Goal: Communication & Community: Participate in discussion

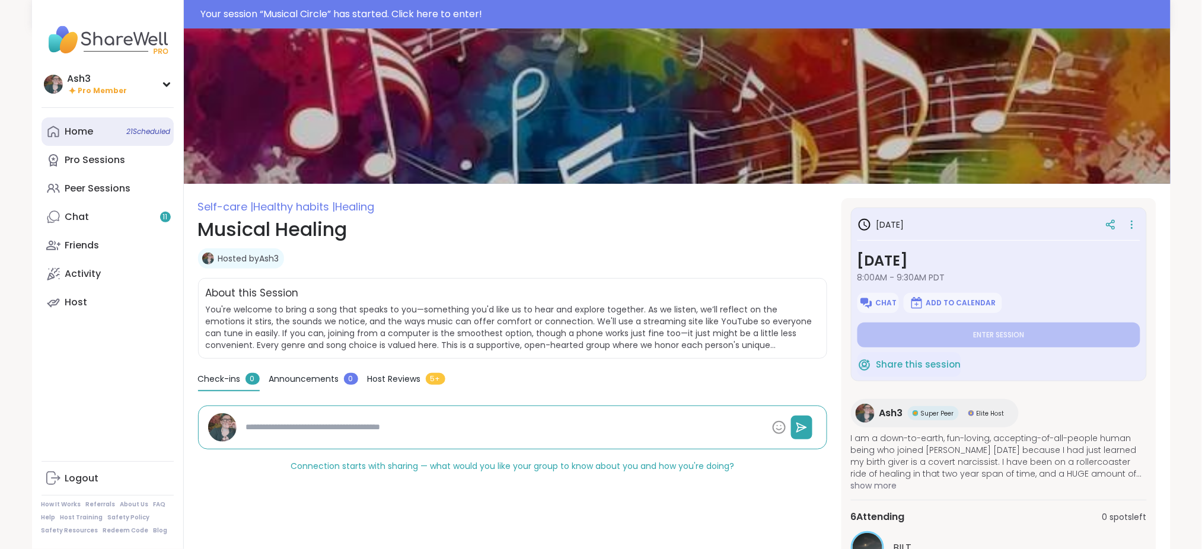
click at [90, 130] on div "Home 21 Scheduled" at bounding box center [79, 131] width 28 height 13
type textarea "*"
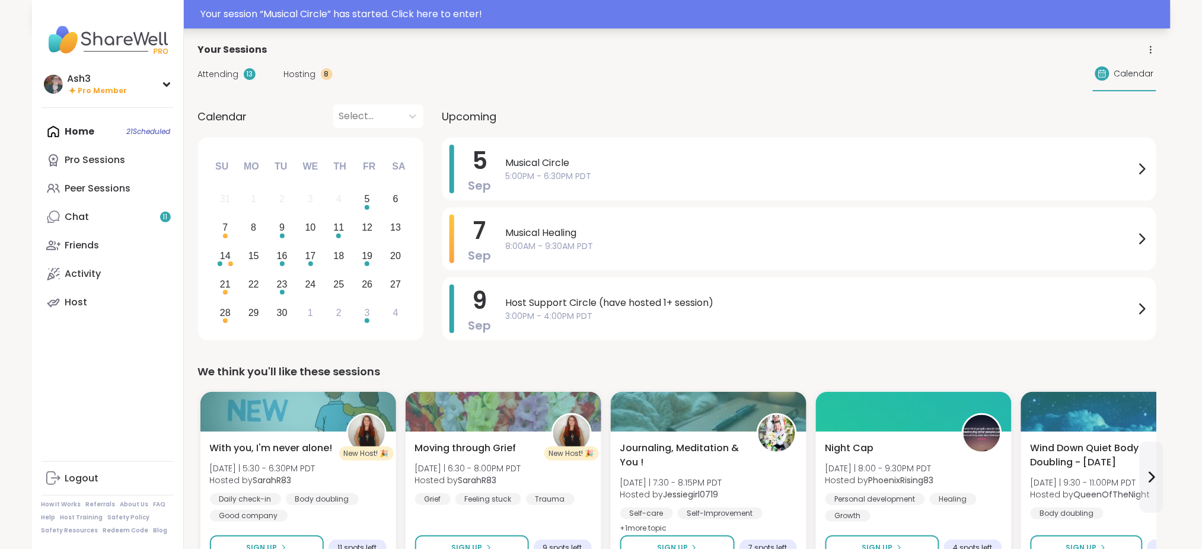
click at [253, 15] on div "Your session “ Musical Circle ” has started. Click here to enter!" at bounding box center [682, 14] width 962 height 14
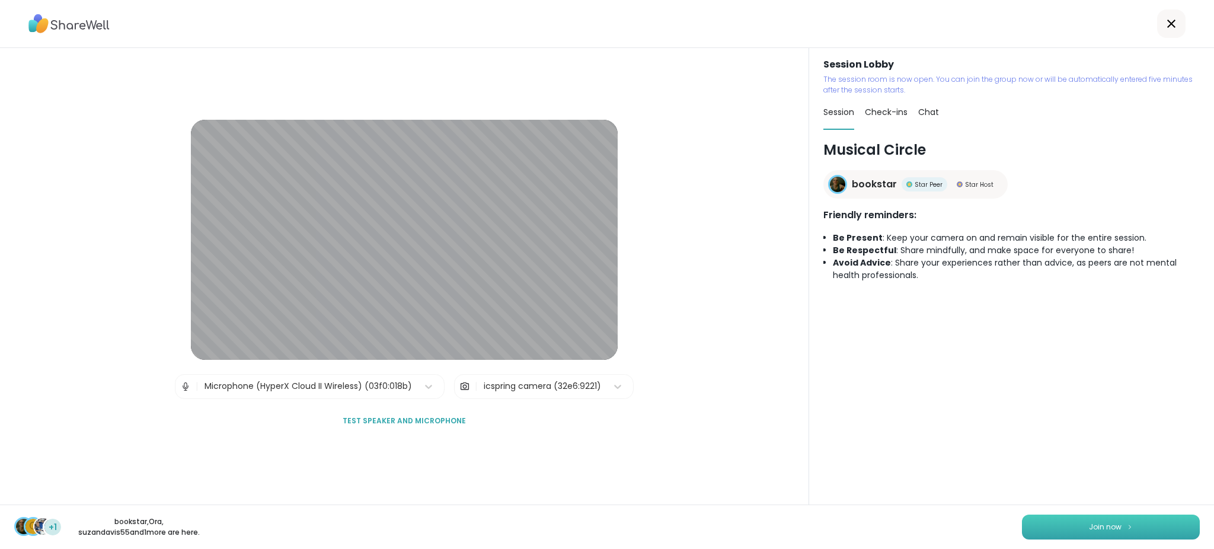
click at [1091, 525] on span "Join now" at bounding box center [1105, 527] width 33 height 11
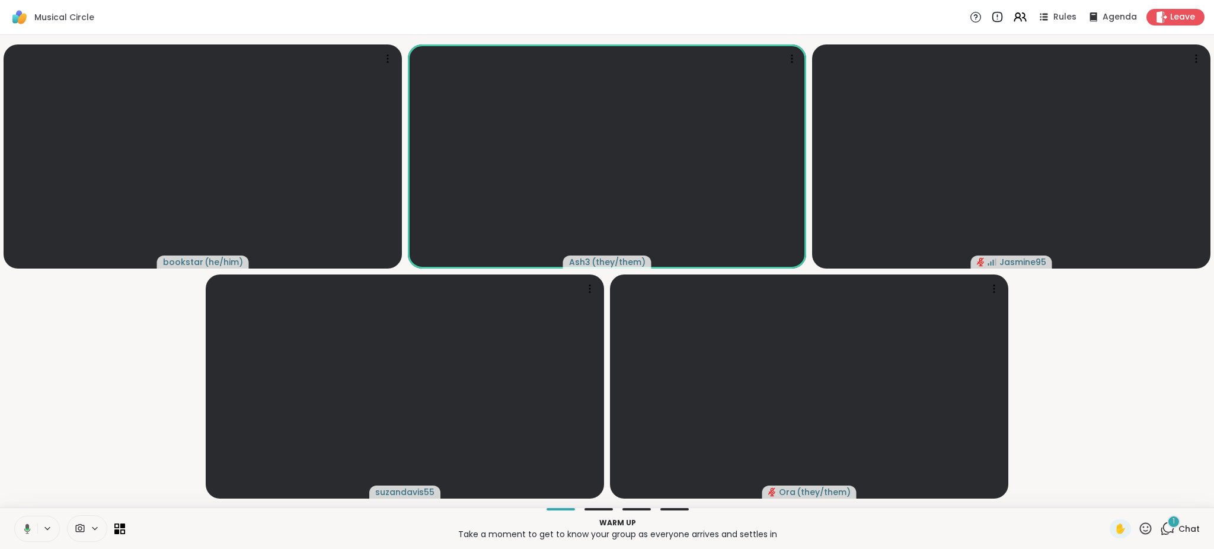
click at [30, 527] on icon at bounding box center [25, 528] width 11 height 11
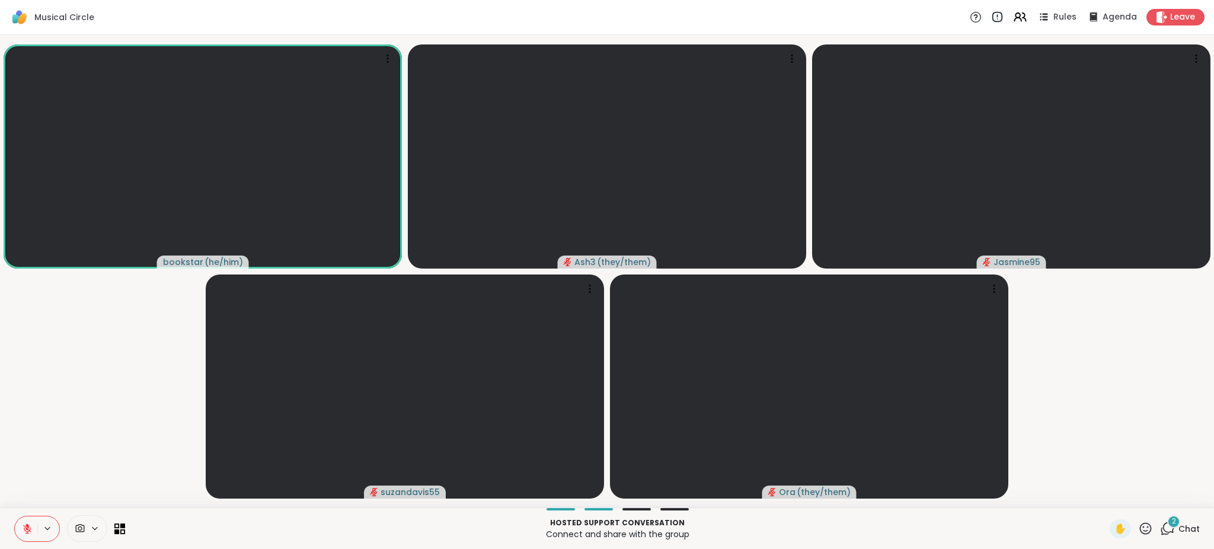
click at [1167, 527] on div "2" at bounding box center [1173, 521] width 13 height 13
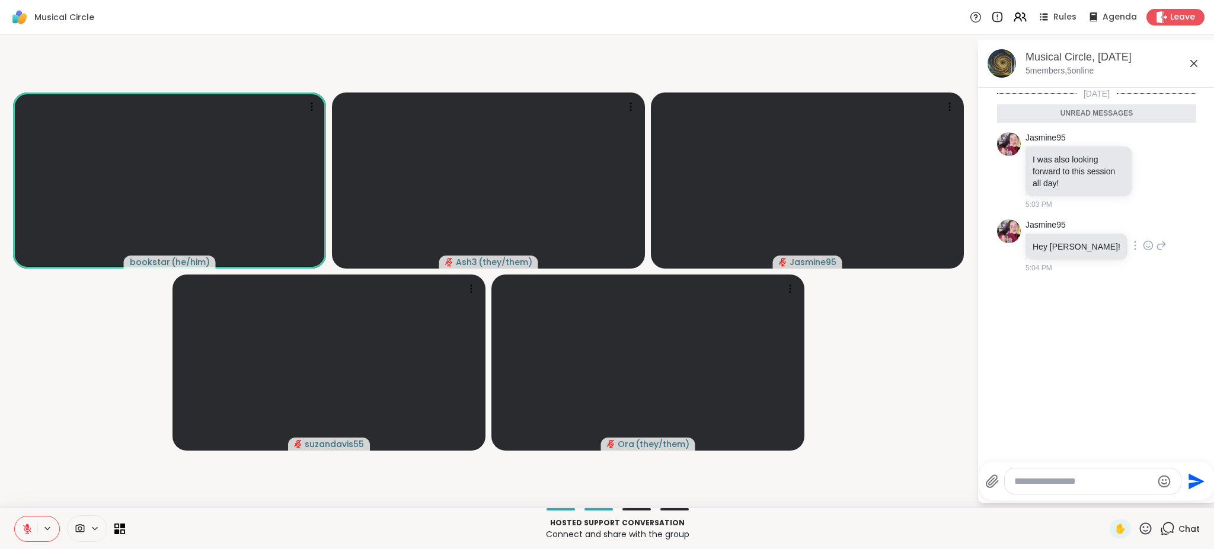
click at [1144, 245] on icon at bounding box center [1148, 245] width 9 height 9
click at [1156, 248] on icon at bounding box center [1161, 245] width 11 height 14
click at [1161, 481] on icon "Emoji picker" at bounding box center [1166, 481] width 14 height 14
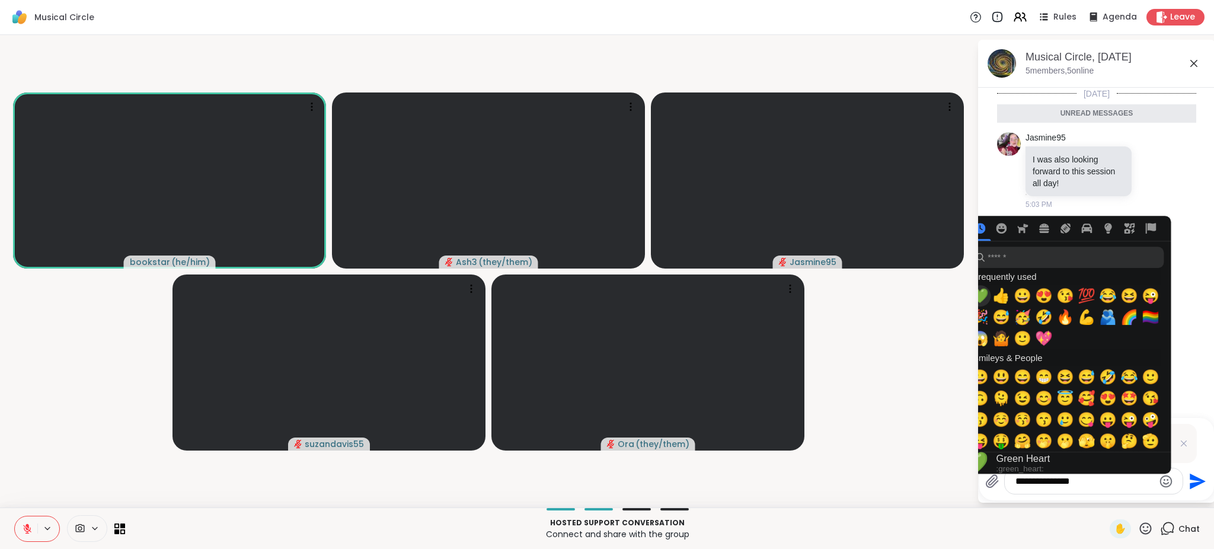
click at [983, 295] on span "💚" at bounding box center [980, 296] width 18 height 17
type textarea "**********"
click at [1196, 475] on icon "Send" at bounding box center [1196, 481] width 19 height 19
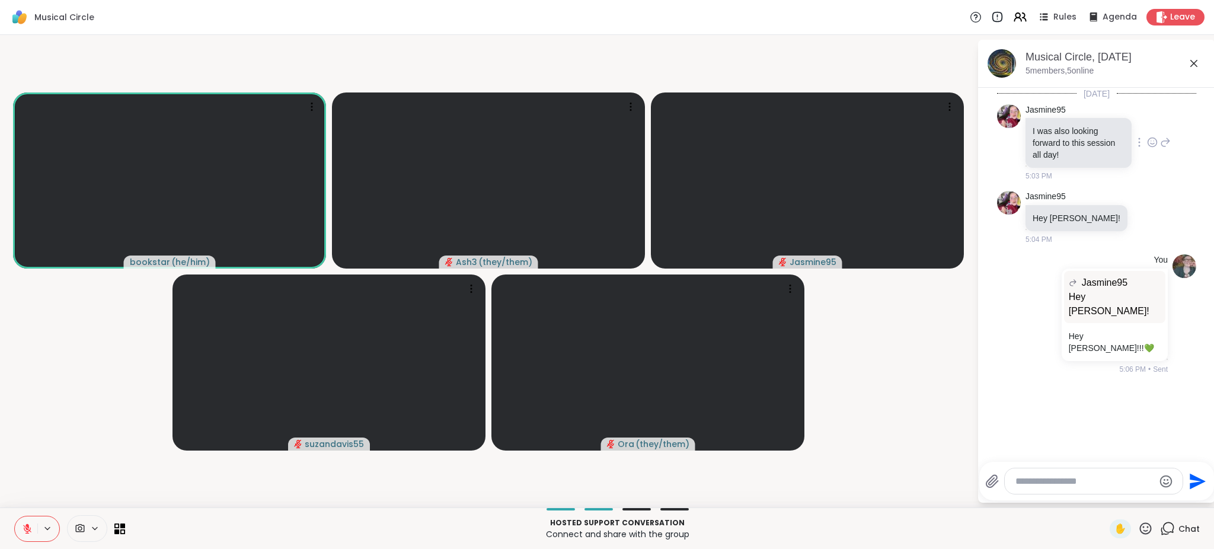
click at [1147, 140] on icon at bounding box center [1152, 142] width 11 height 12
click at [1147, 122] on div "Select Reaction: Heart" at bounding box center [1152, 123] width 11 height 11
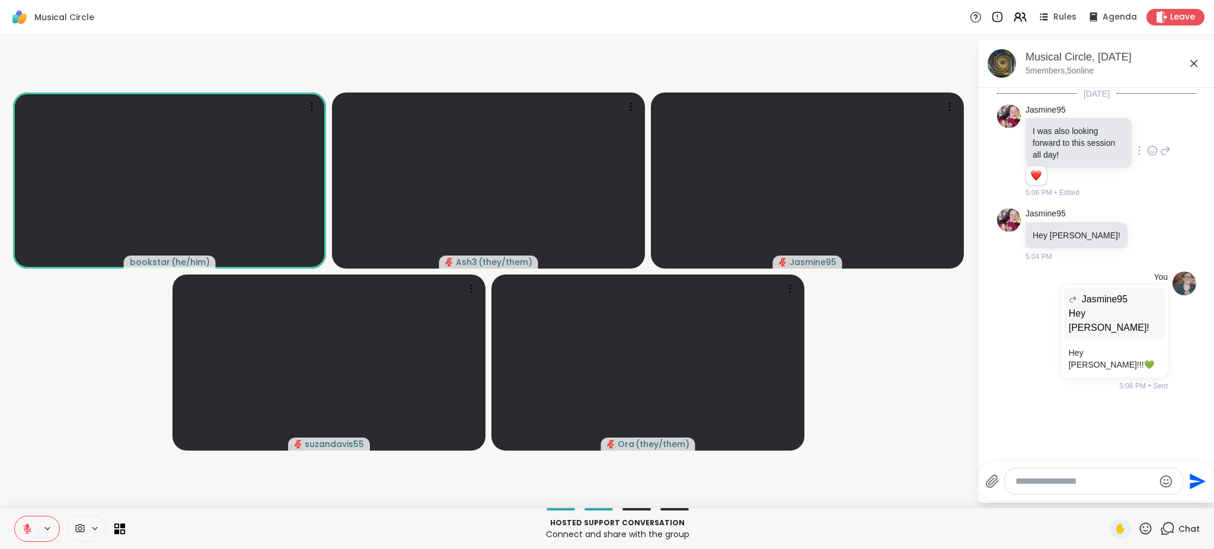
click at [1195, 60] on icon at bounding box center [1194, 63] width 14 height 14
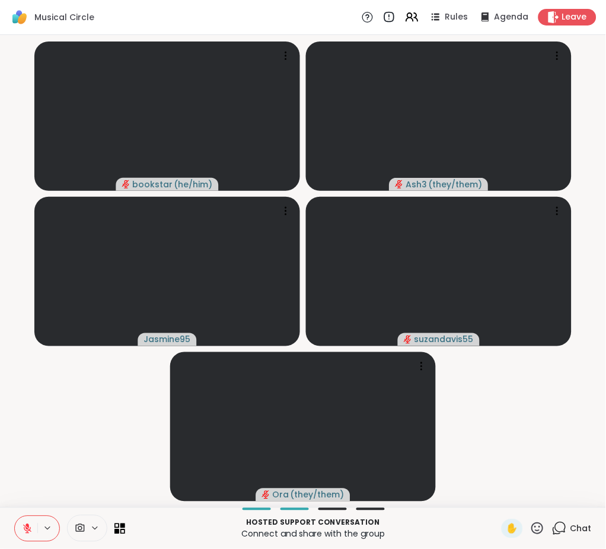
click at [23, 526] on icon at bounding box center [27, 528] width 11 height 11
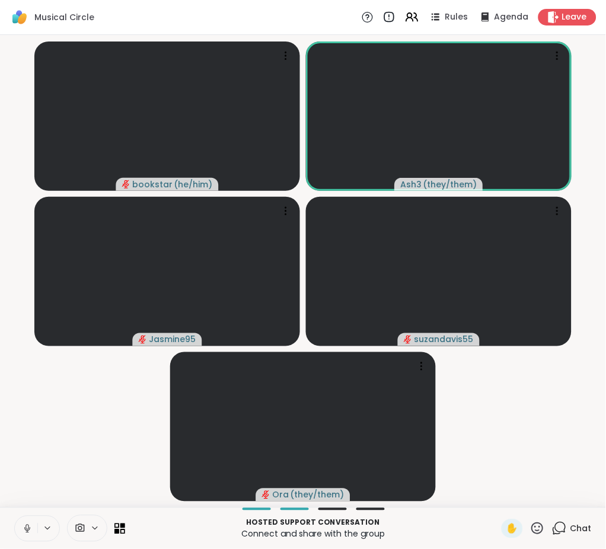
click at [22, 526] on icon at bounding box center [27, 528] width 11 height 11
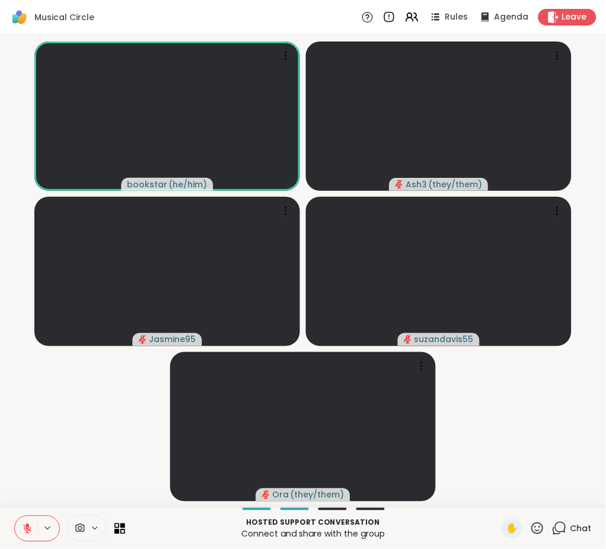
click at [554, 525] on icon at bounding box center [559, 528] width 15 height 15
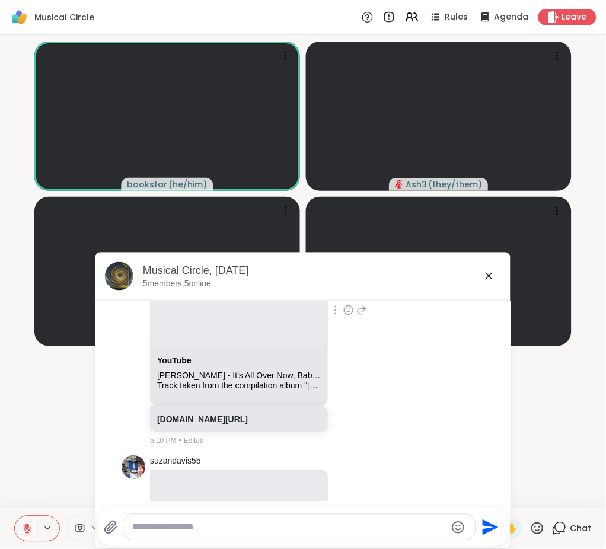
scroll to position [526, 0]
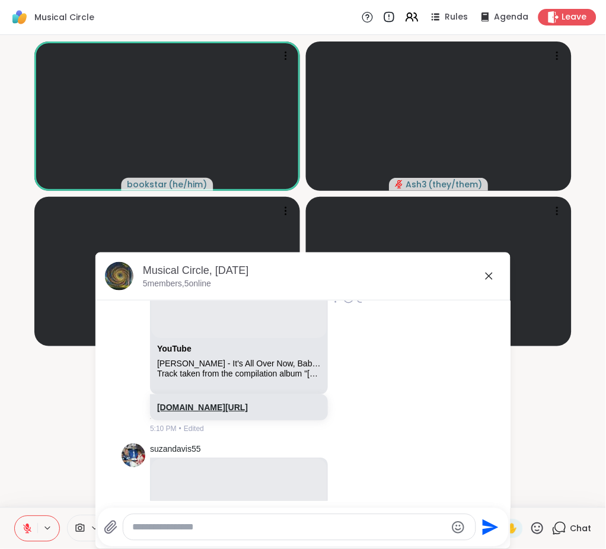
click at [206, 412] on link "[DOMAIN_NAME][URL]" at bounding box center [202, 407] width 91 height 9
click at [486, 276] on icon at bounding box center [489, 276] width 7 height 7
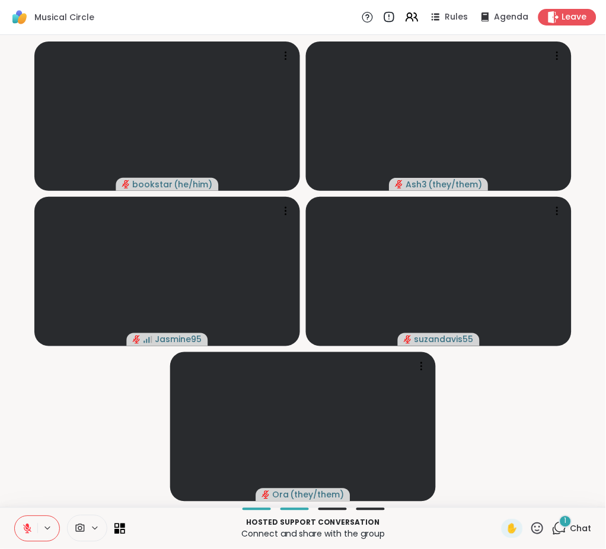
click at [25, 532] on icon at bounding box center [27, 528] width 11 height 11
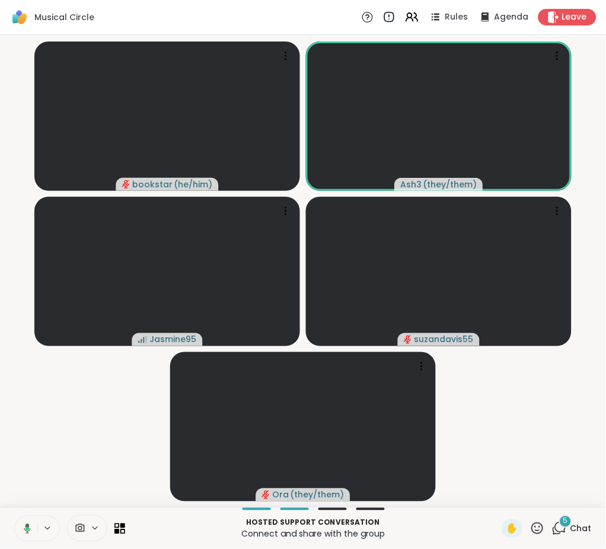
click at [27, 530] on icon at bounding box center [27, 529] width 4 height 4
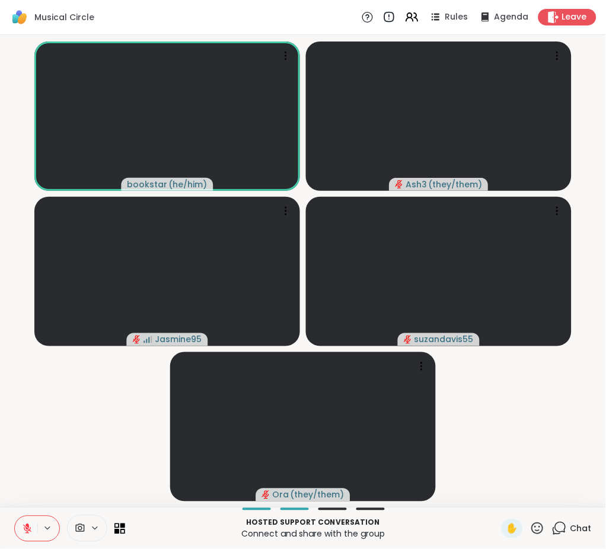
click at [25, 528] on icon at bounding box center [27, 528] width 11 height 11
click at [25, 528] on icon at bounding box center [26, 527] width 3 height 5
click at [552, 525] on icon at bounding box center [559, 528] width 15 height 15
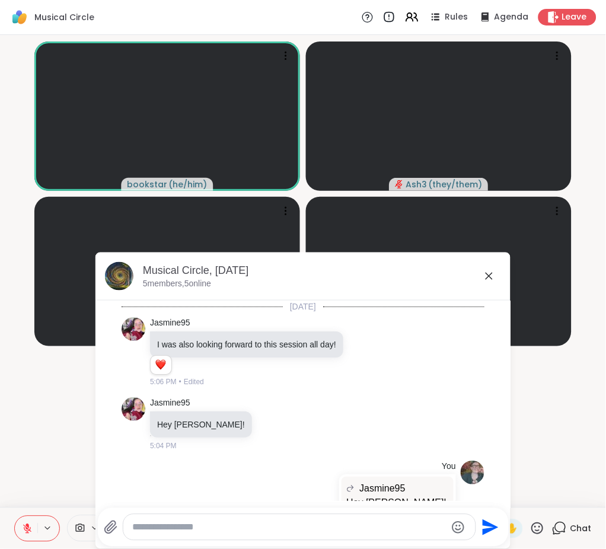
scroll to position [2264, 0]
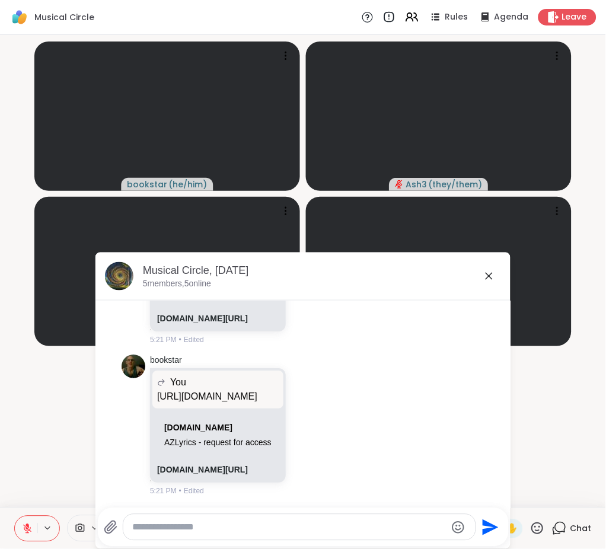
click at [301, 525] on textarea "Type your message" at bounding box center [290, 528] width 314 height 12
type textarea "***"
click at [37, 428] on video-player-container "bookstar ( he/him ) Ash3 ( they/them ) Jasmine95 suzandavis55 Ora ( they/them )" at bounding box center [303, 271] width 592 height 463
click at [491, 274] on div "Musical Circle, [DATE] 5 members, 5 online [DATE] Jasmine95 I was also looking …" at bounding box center [302, 401] width 415 height 296
click at [27, 526] on icon at bounding box center [27, 525] width 4 height 5
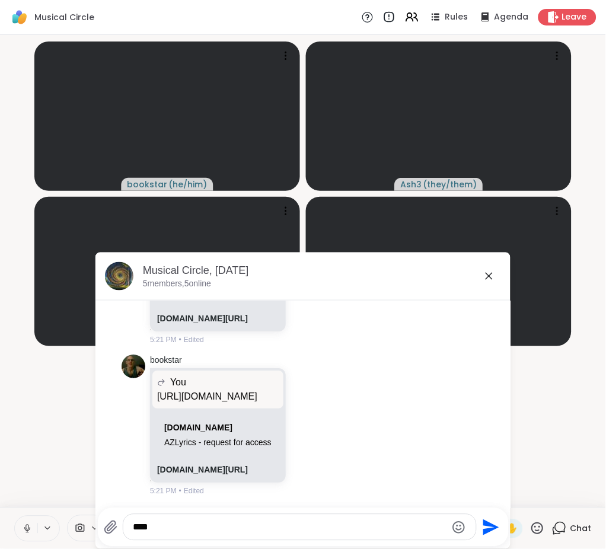
click at [43, 492] on video-player-container "bookstar ( he/him ) Ash3 ( they/them ) Jasmine95 suzandavis55 Ora ( they/them )" at bounding box center [303, 271] width 592 height 463
click at [484, 277] on icon at bounding box center [489, 276] width 14 height 14
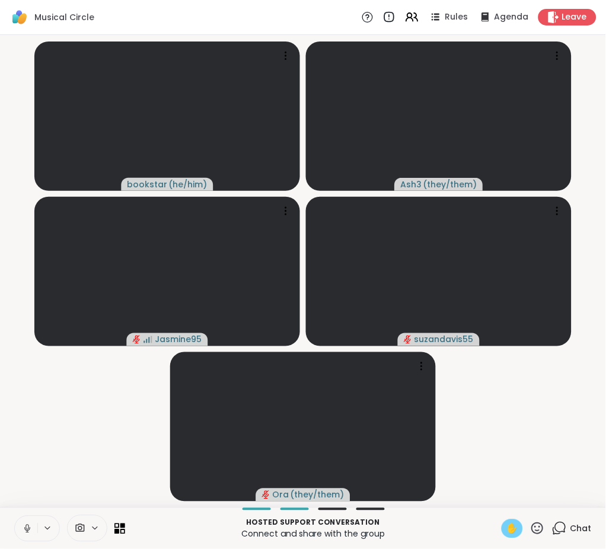
click at [506, 531] on span "✋" at bounding box center [512, 529] width 12 height 14
click at [22, 529] on icon at bounding box center [27, 528] width 11 height 11
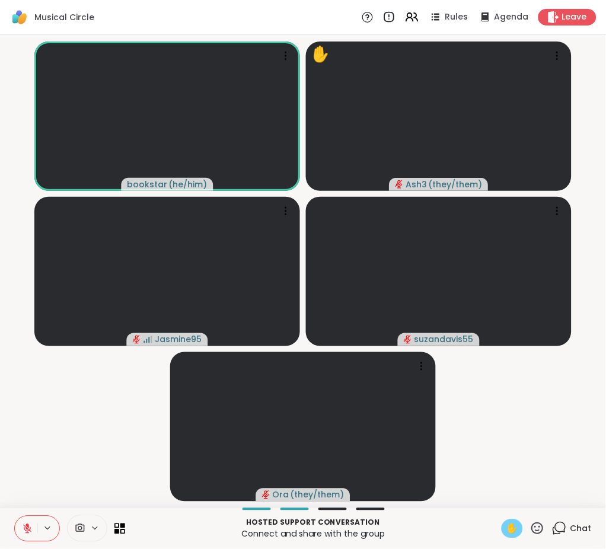
click at [24, 525] on icon at bounding box center [27, 528] width 11 height 11
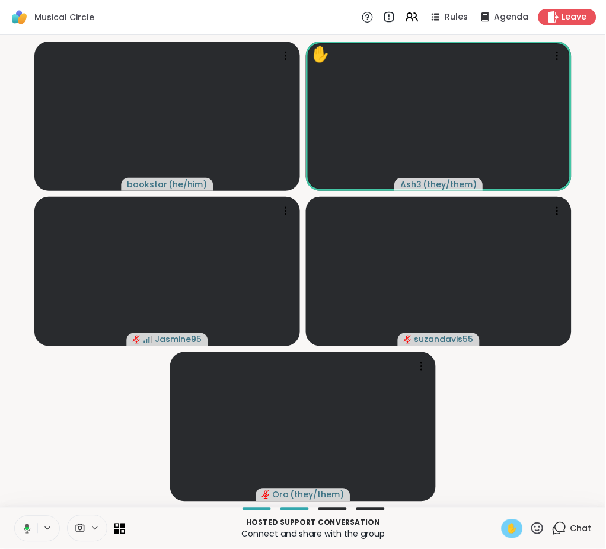
click at [506, 527] on span "✋" at bounding box center [512, 529] width 12 height 14
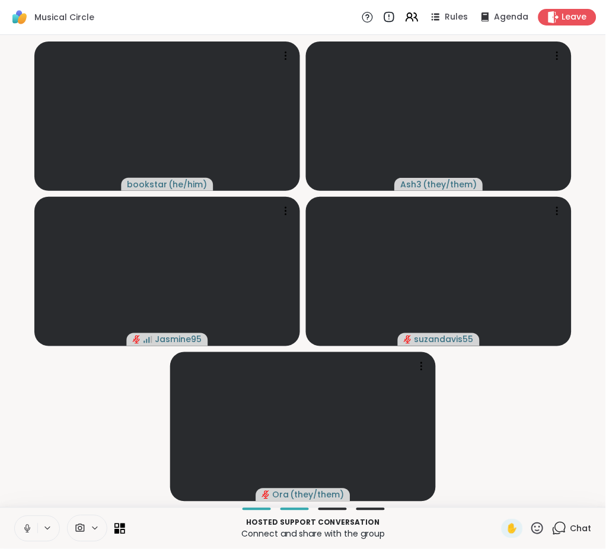
click at [19, 525] on button at bounding box center [26, 528] width 23 height 25
click at [40, 445] on video-player-container "bookstar ( he/him ) Ash3 ( they/them ) Jasmine95 suzandavis55 Ora ( they/them )" at bounding box center [303, 271] width 592 height 463
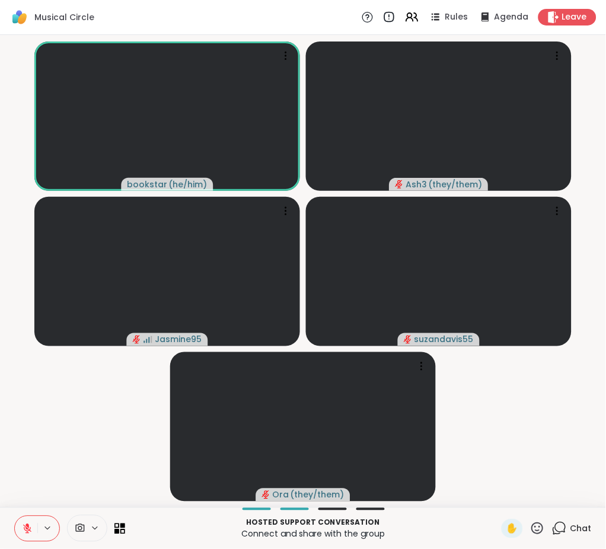
click at [26, 525] on icon at bounding box center [27, 525] width 4 height 5
click at [26, 525] on icon at bounding box center [26, 527] width 3 height 5
click at [552, 528] on icon at bounding box center [559, 528] width 15 height 15
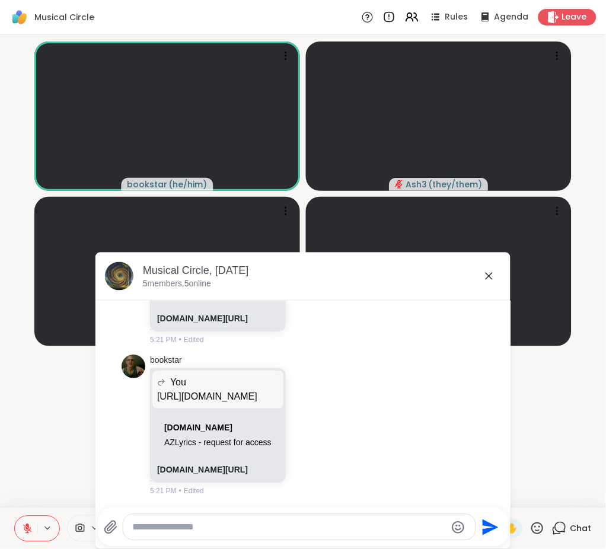
click at [308, 525] on textarea "Type your message" at bounding box center [290, 528] width 314 height 12
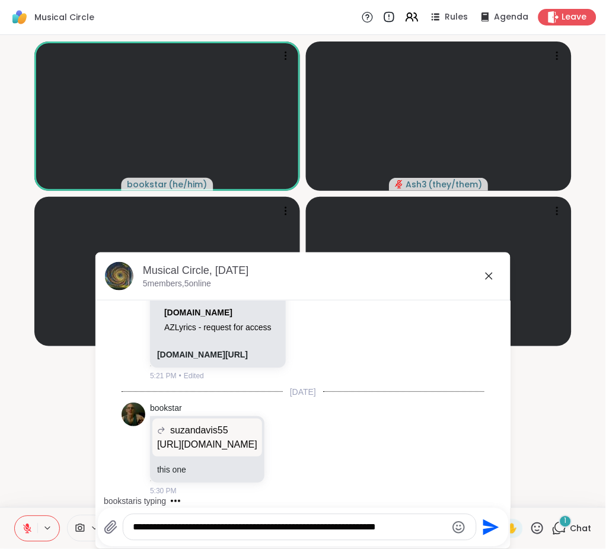
scroll to position [2394, 0]
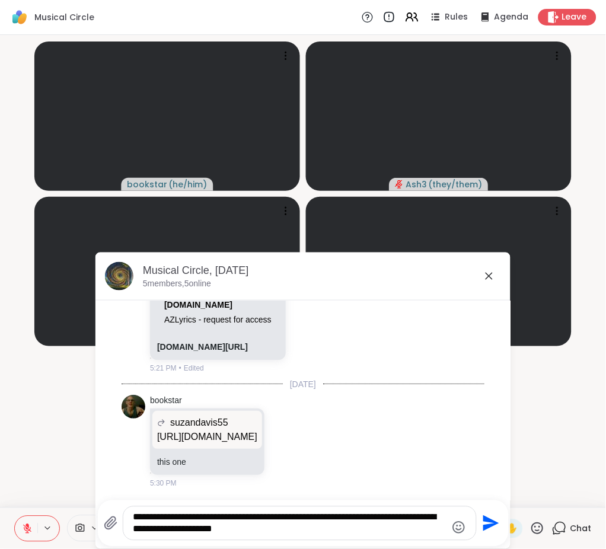
type textarea "**********"
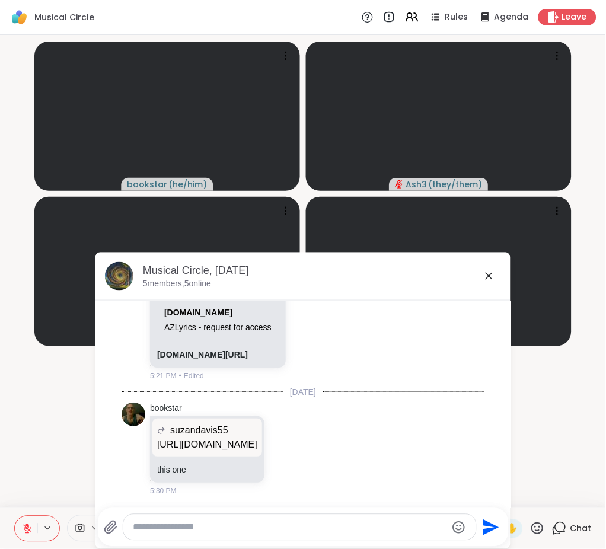
scroll to position [2481, 0]
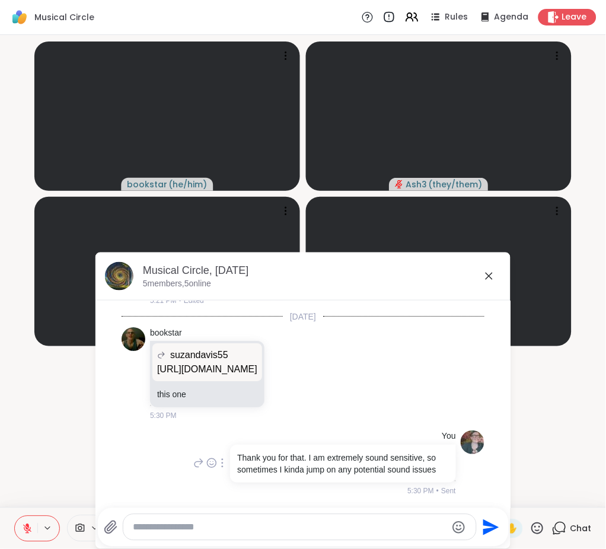
click at [217, 458] on div at bounding box center [222, 463] width 11 height 14
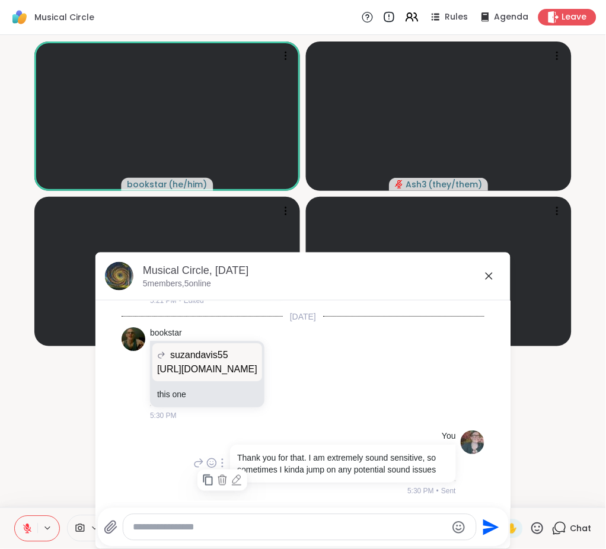
click at [231, 474] on icon at bounding box center [237, 480] width 12 height 12
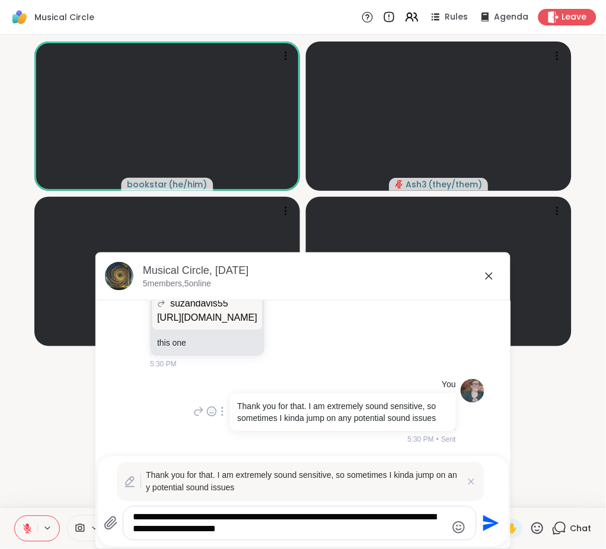
click at [289, 531] on textarea "**********" at bounding box center [289, 524] width 313 height 24
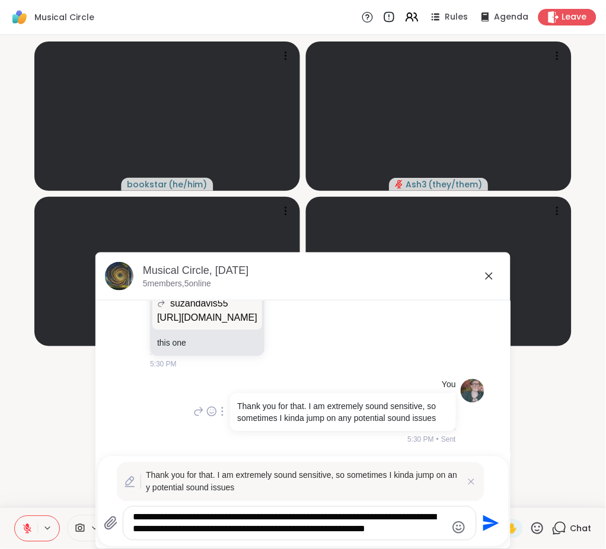
scroll to position [1, 0]
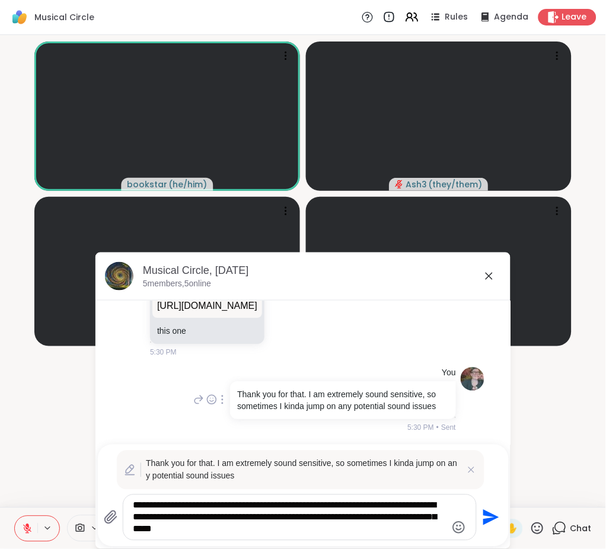
type textarea "**********"
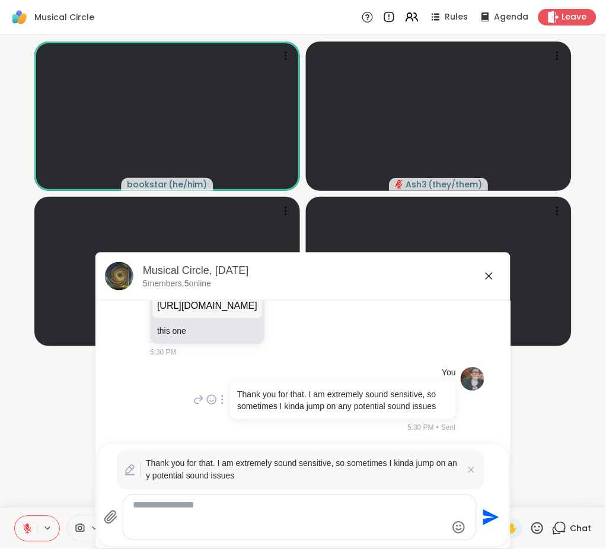
scroll to position [0, 0]
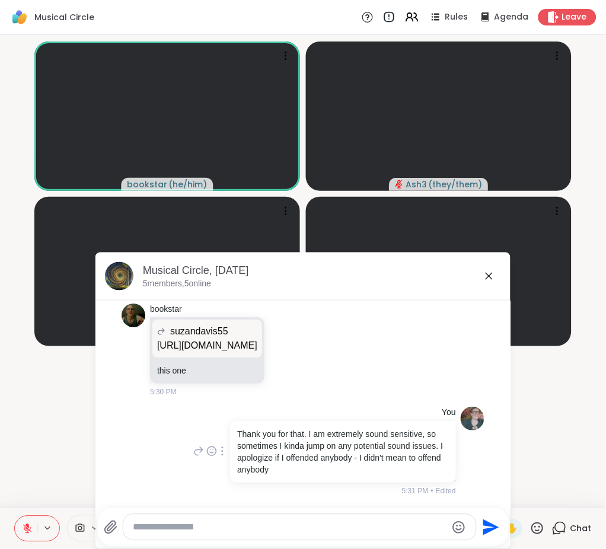
click at [482, 276] on icon at bounding box center [489, 276] width 14 height 14
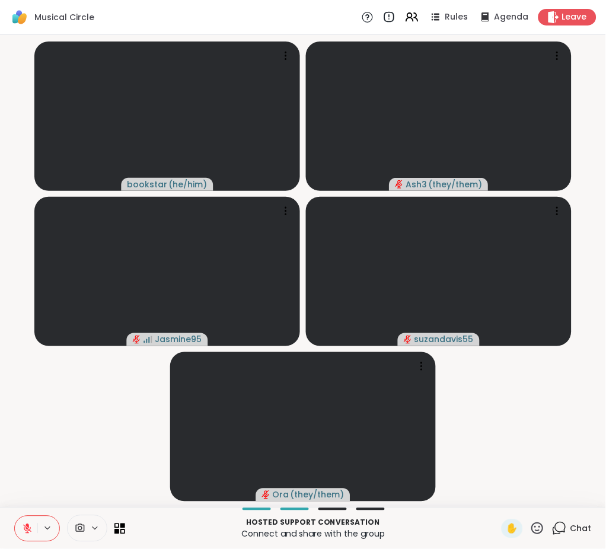
click at [30, 530] on icon at bounding box center [27, 529] width 8 height 8
click at [24, 530] on icon at bounding box center [27, 528] width 11 height 11
click at [552, 526] on icon at bounding box center [559, 528] width 15 height 15
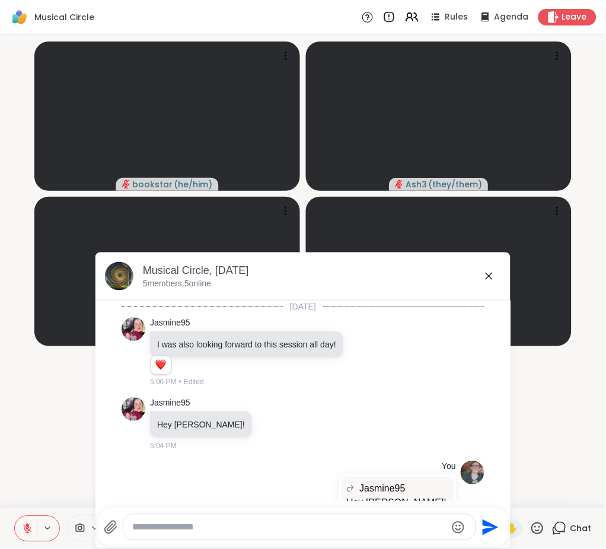
scroll to position [2481, 0]
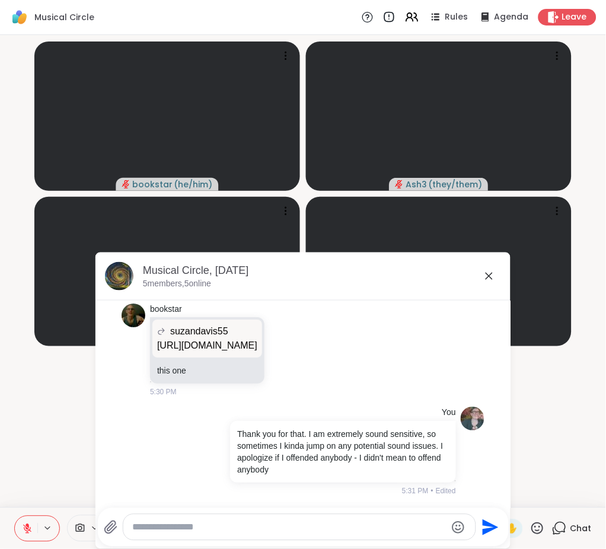
click at [331, 526] on textarea "Type your message" at bounding box center [290, 528] width 314 height 12
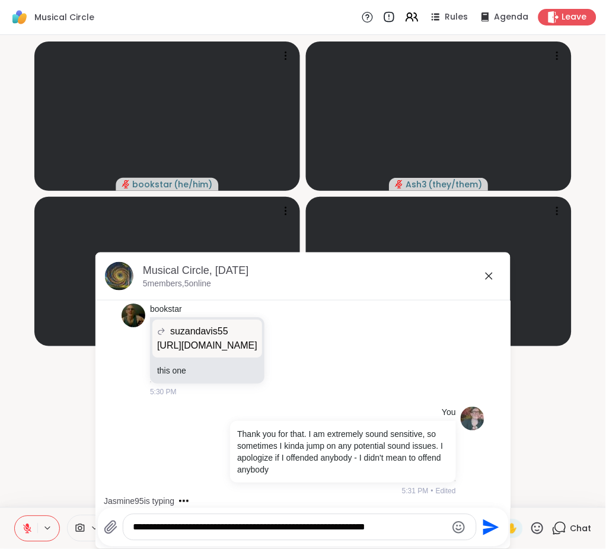
type textarea "**********"
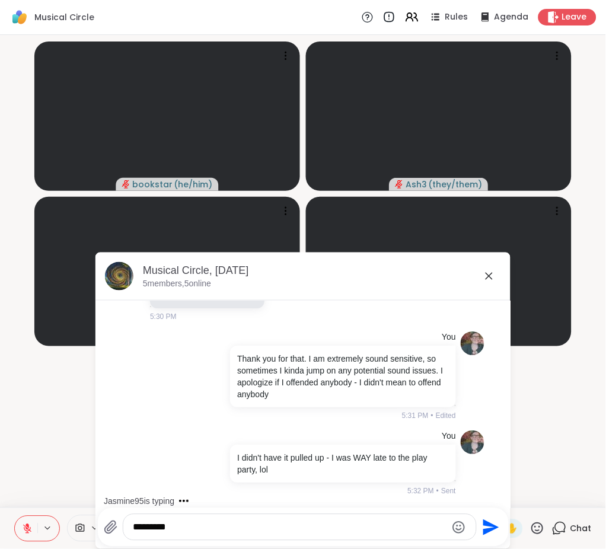
scroll to position [2620, 0]
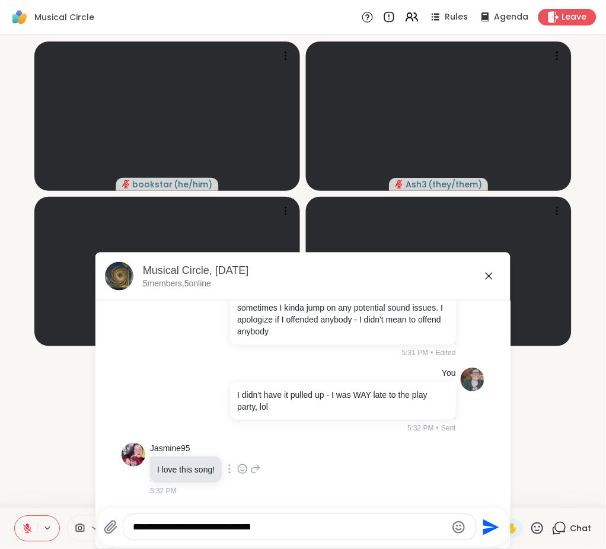
type textarea "**********"
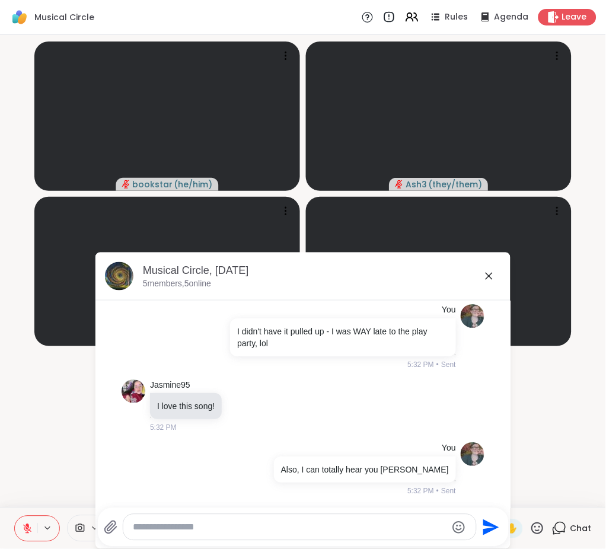
click at [482, 276] on icon at bounding box center [489, 276] width 14 height 14
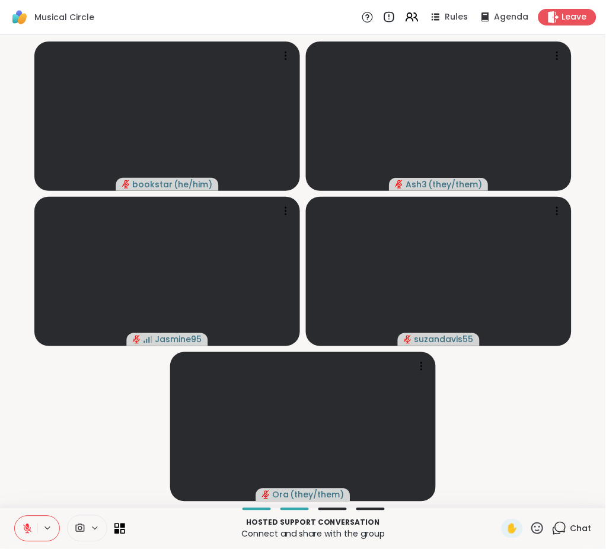
click at [553, 525] on icon at bounding box center [559, 528] width 15 height 15
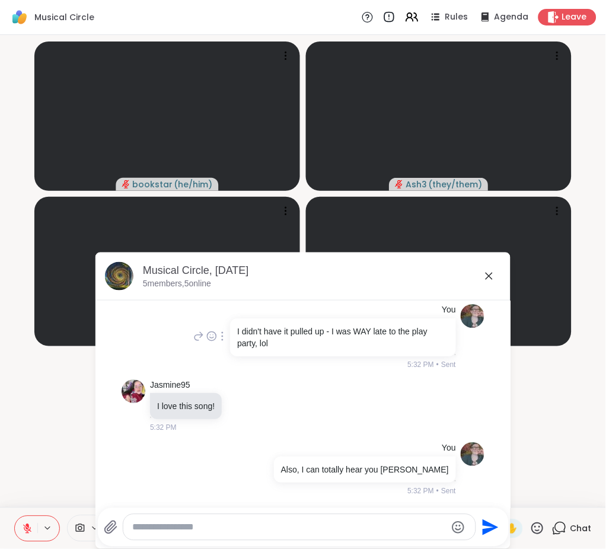
click at [193, 336] on icon at bounding box center [198, 336] width 11 height 14
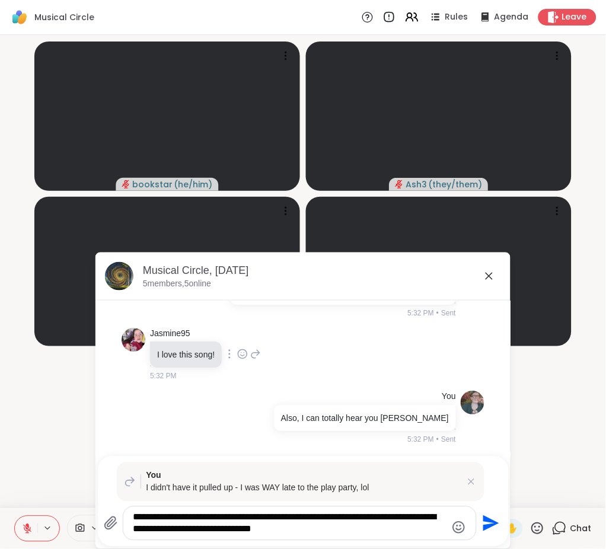
type textarea "**********"
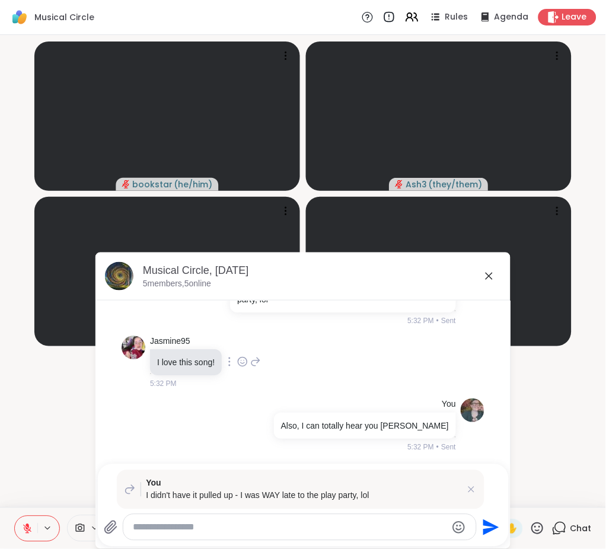
scroll to position [2824, 0]
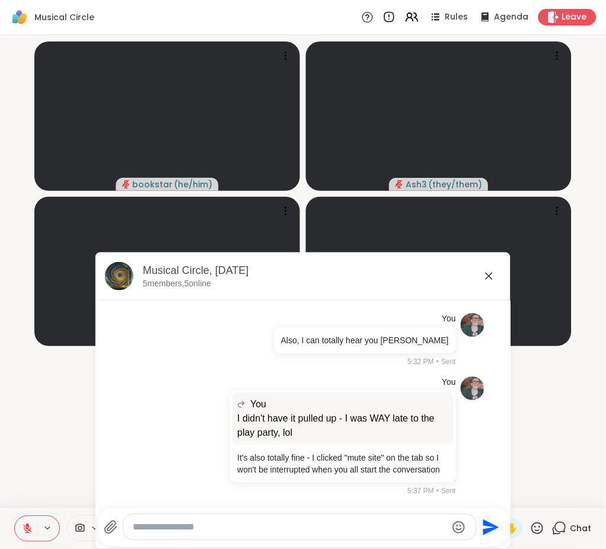
click at [482, 272] on icon at bounding box center [489, 276] width 14 height 14
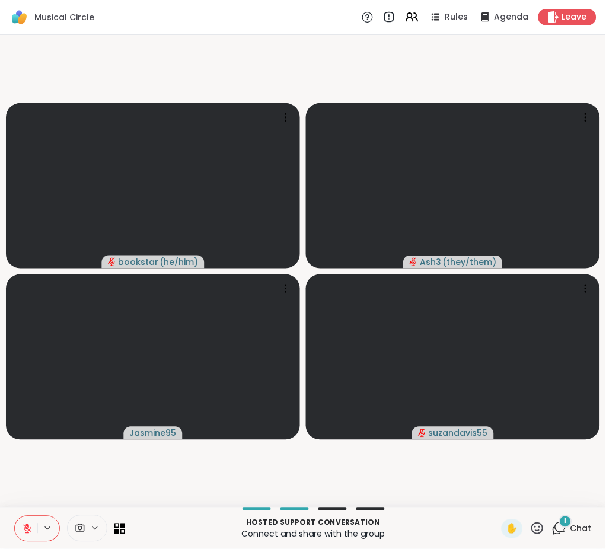
click at [530, 527] on icon at bounding box center [537, 528] width 15 height 15
click at [497, 498] on span "❤️" at bounding box center [503, 497] width 12 height 14
click at [530, 524] on icon at bounding box center [537, 528] width 15 height 15
click at [497, 494] on span "❤️" at bounding box center [503, 497] width 12 height 14
click at [530, 534] on icon at bounding box center [537, 528] width 15 height 15
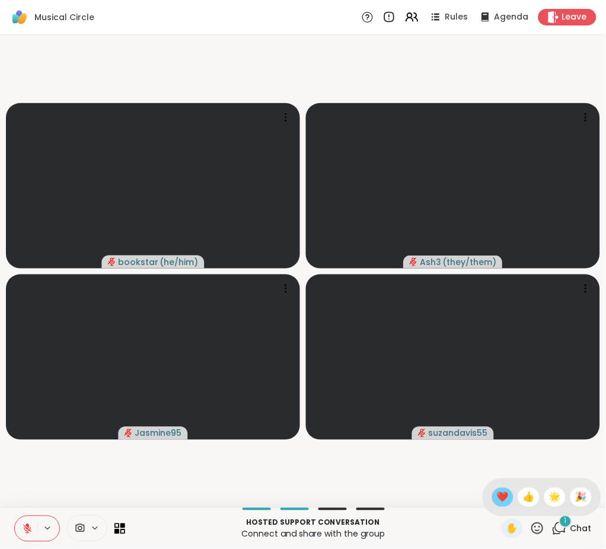
click at [497, 494] on span "❤️" at bounding box center [503, 497] width 12 height 14
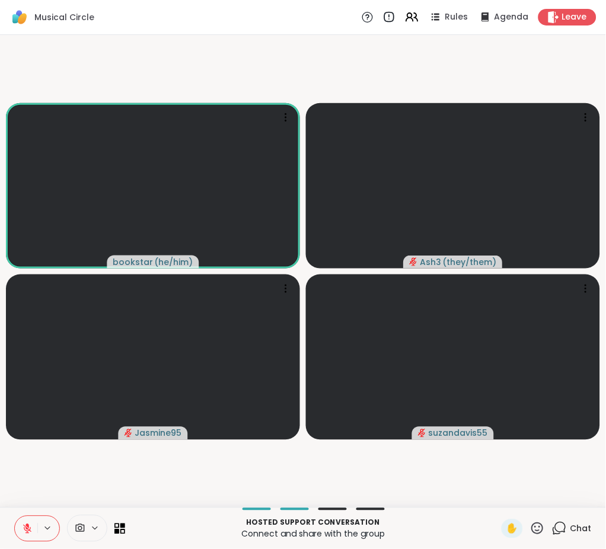
click at [28, 530] on icon at bounding box center [27, 528] width 11 height 11
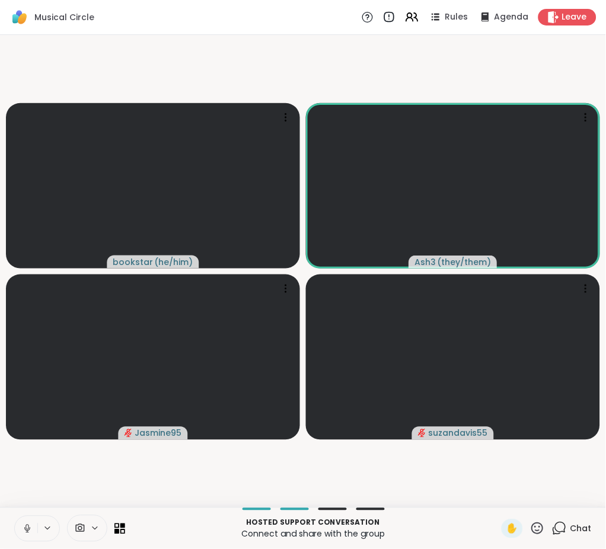
click at [25, 526] on icon at bounding box center [26, 527] width 3 height 5
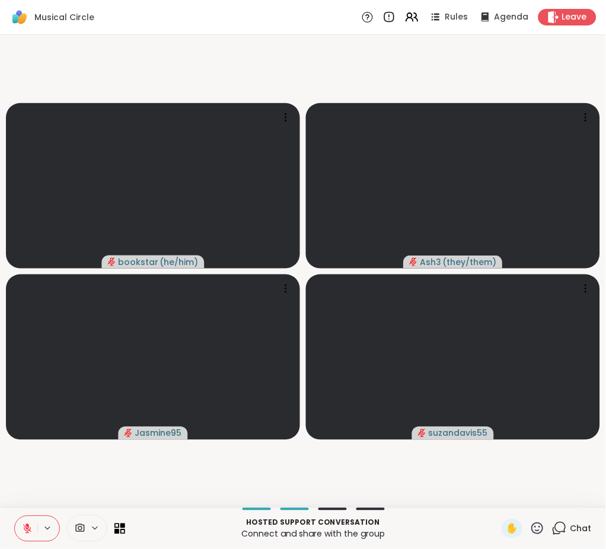
click at [25, 526] on icon at bounding box center [27, 525] width 4 height 5
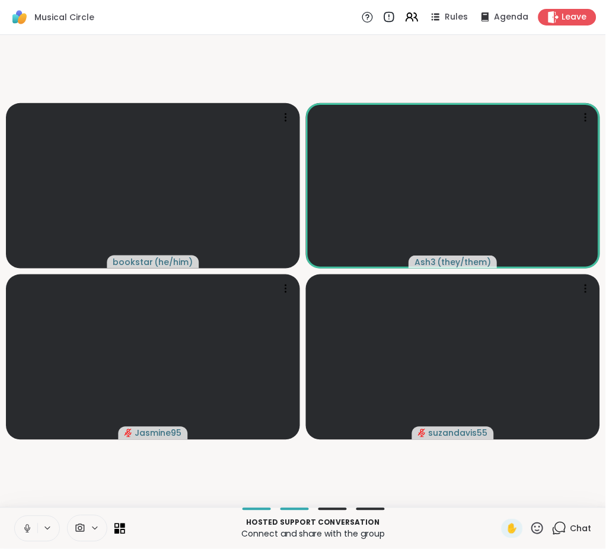
click at [15, 516] on button at bounding box center [26, 528] width 23 height 25
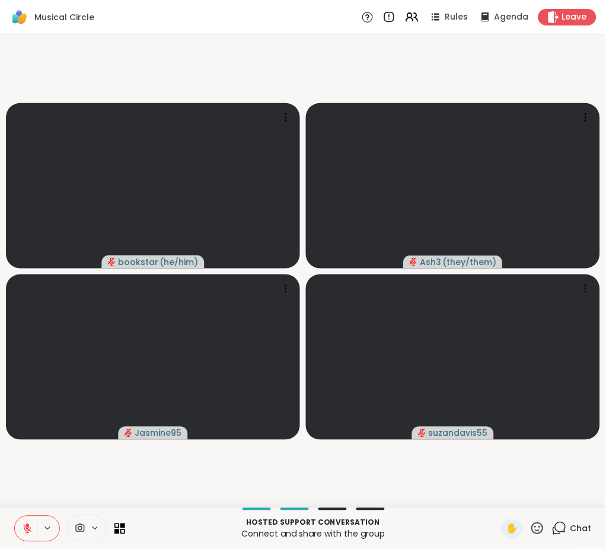
click at [15, 516] on button at bounding box center [26, 528] width 23 height 25
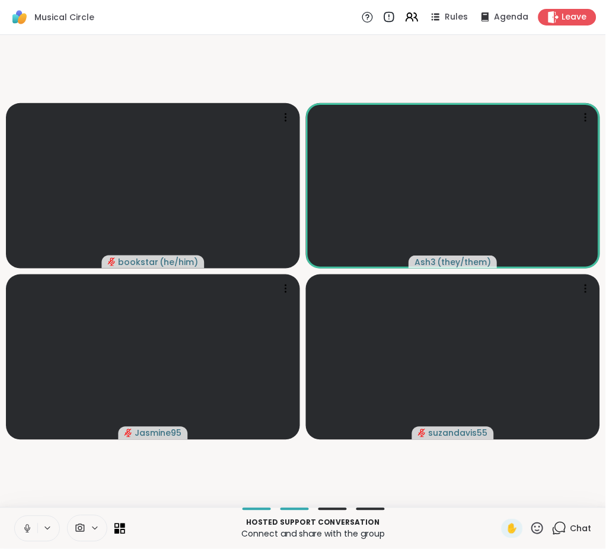
click at [15, 516] on button at bounding box center [26, 528] width 23 height 25
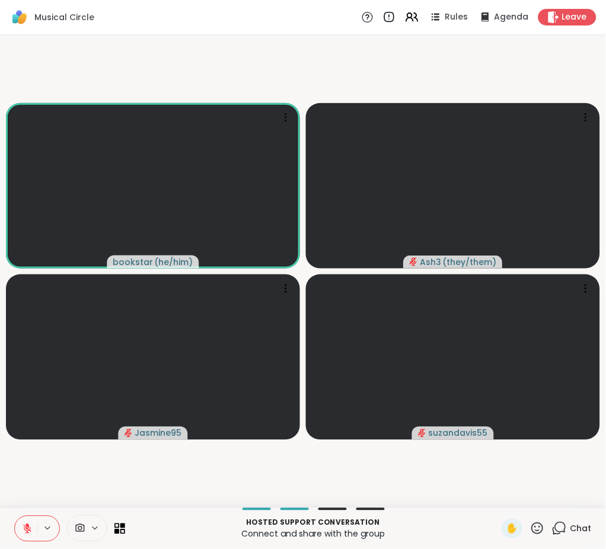
click at [46, 467] on video-player-container "bookstar ( he/him ) Ash3 ( they/them ) Jasmine95 suzandavis55" at bounding box center [303, 271] width 592 height 463
click at [24, 529] on icon at bounding box center [27, 529] width 8 height 8
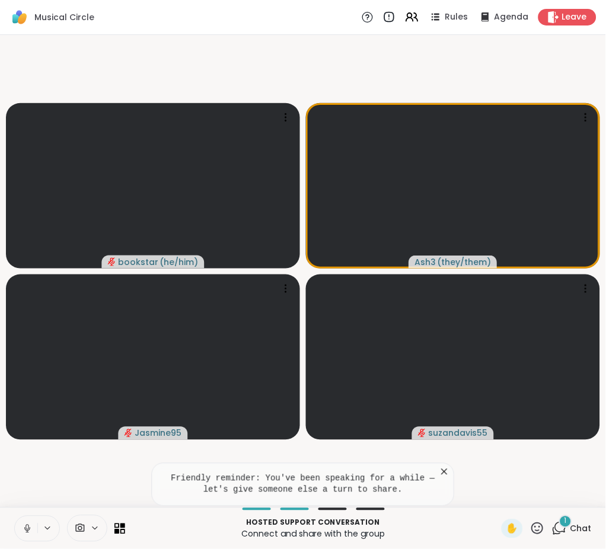
click at [15, 516] on button at bounding box center [26, 528] width 23 height 25
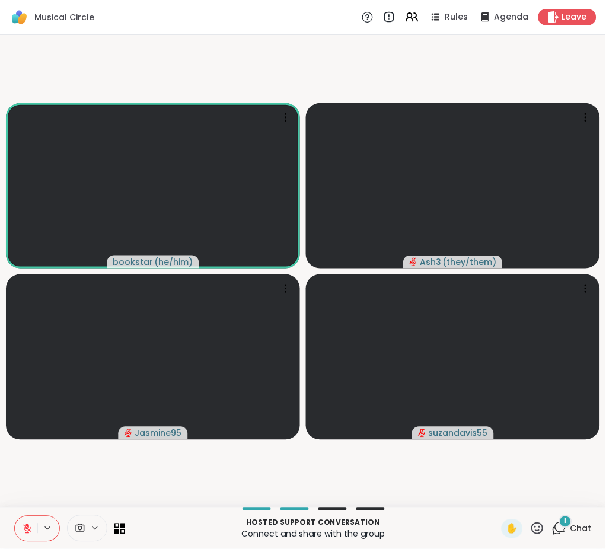
click at [530, 526] on icon at bounding box center [537, 528] width 15 height 15
click at [497, 499] on span "❤️" at bounding box center [503, 497] width 12 height 14
click at [532, 526] on icon at bounding box center [538, 528] width 12 height 12
click at [497, 496] on span "❤️" at bounding box center [503, 497] width 12 height 14
click at [570, 524] on span "Chat" at bounding box center [580, 529] width 21 height 12
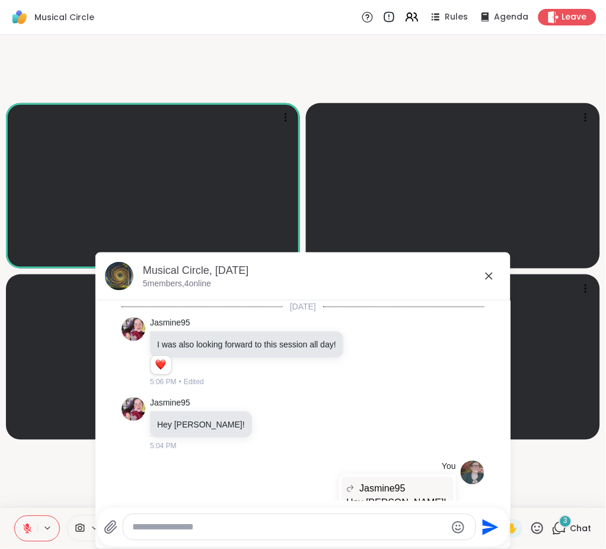
scroll to position [3771, 0]
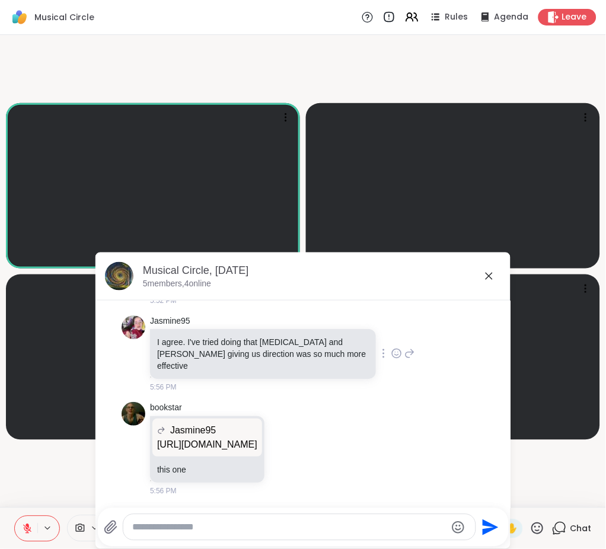
click at [398, 352] on icon at bounding box center [398, 352] width 0 height 0
click at [391, 329] on div "Select Reaction: Heart" at bounding box center [396, 334] width 11 height 11
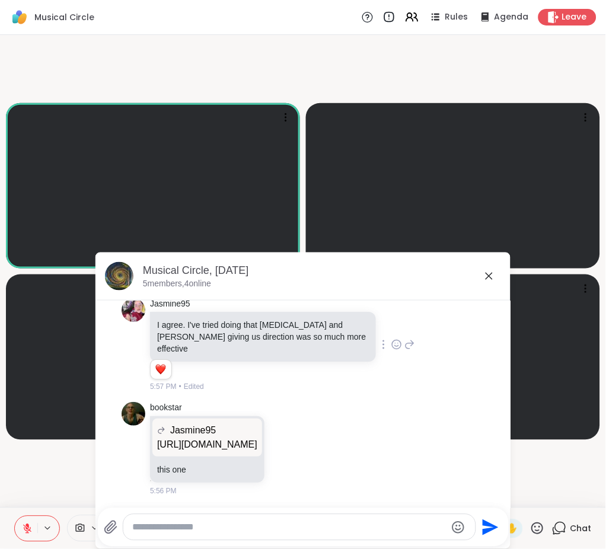
click at [404, 352] on icon at bounding box center [409, 344] width 11 height 14
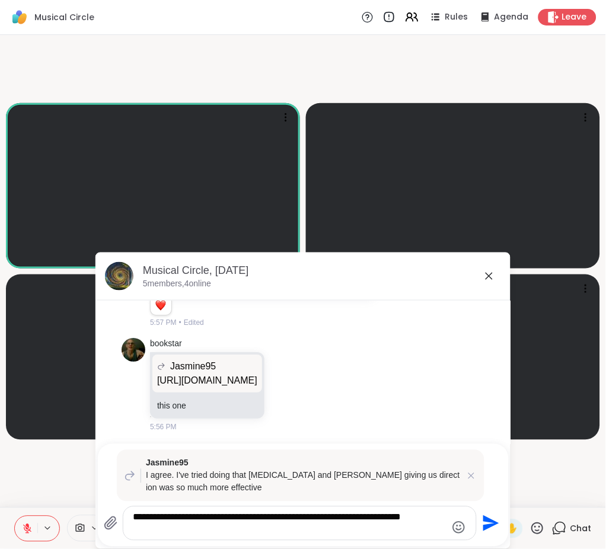
type textarea "**********"
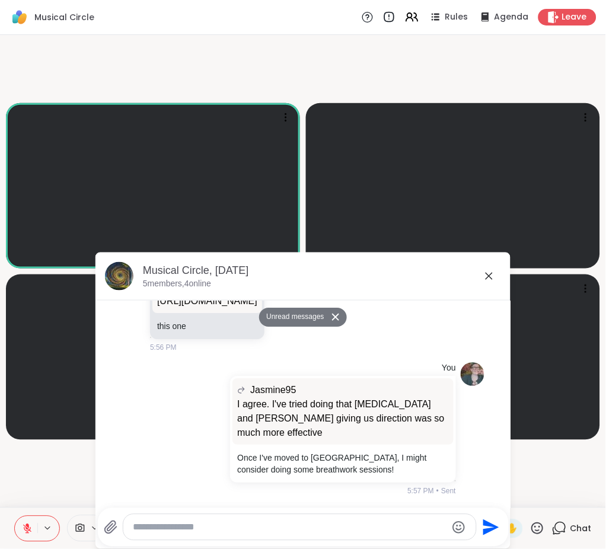
scroll to position [3904, 0]
click at [257, 308] on p "[URL][DOMAIN_NAME]" at bounding box center [207, 300] width 100 height 14
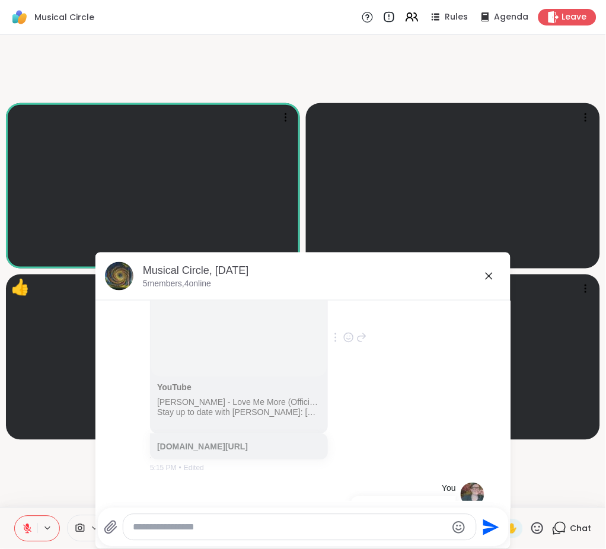
scroll to position [1049, 0]
click at [206, 449] on link "[DOMAIN_NAME][URL]" at bounding box center [202, 444] width 91 height 9
click at [482, 275] on icon at bounding box center [489, 276] width 14 height 14
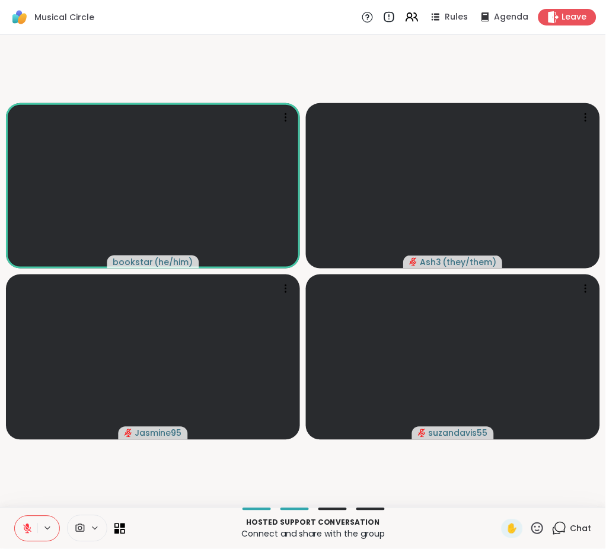
click at [25, 534] on icon at bounding box center [27, 528] width 11 height 11
click at [27, 525] on icon at bounding box center [27, 526] width 4 height 7
click at [27, 531] on icon at bounding box center [27, 529] width 8 height 8
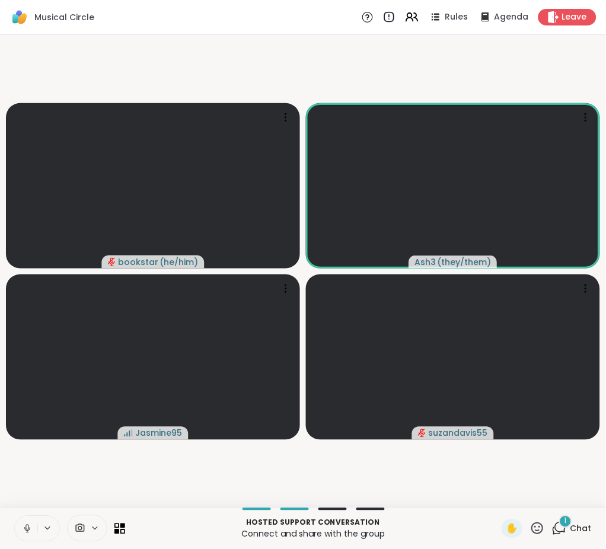
click at [23, 530] on icon at bounding box center [27, 528] width 11 height 11
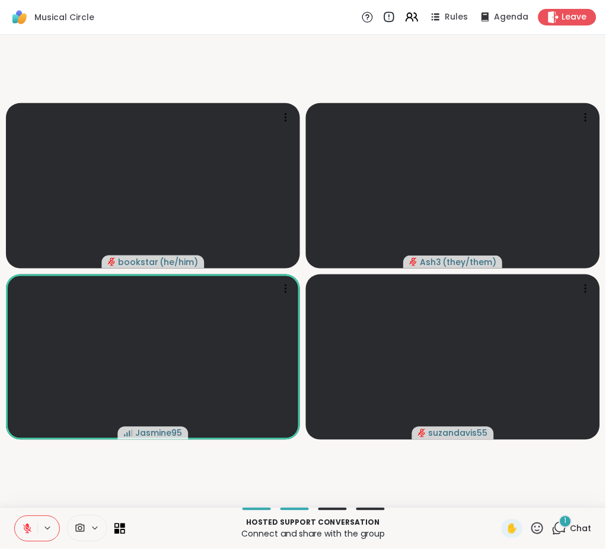
click at [532, 527] on icon at bounding box center [538, 528] width 12 height 12
click at [497, 500] on span "❤️" at bounding box center [503, 497] width 12 height 14
click at [532, 525] on icon at bounding box center [538, 528] width 12 height 12
click at [497, 500] on span "❤️" at bounding box center [503, 497] width 12 height 14
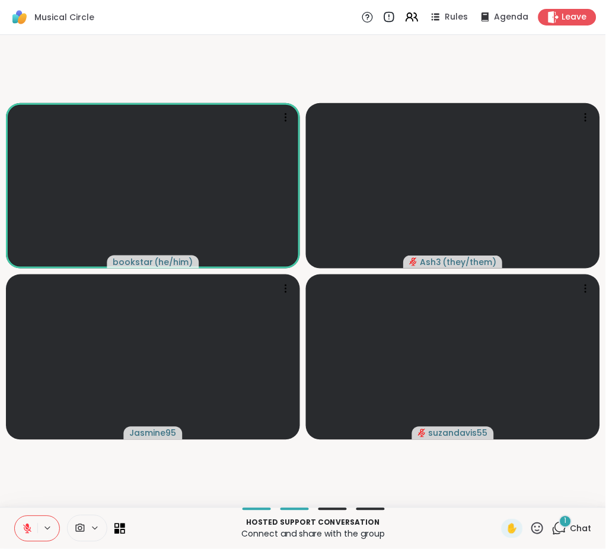
click at [552, 522] on icon at bounding box center [559, 528] width 15 height 15
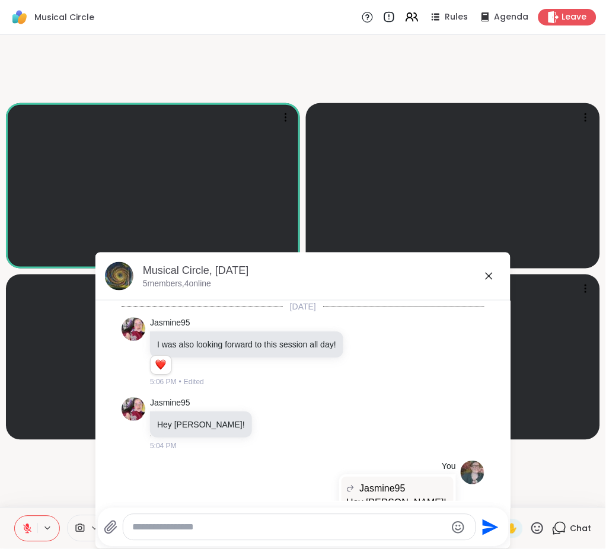
scroll to position [4067, 0]
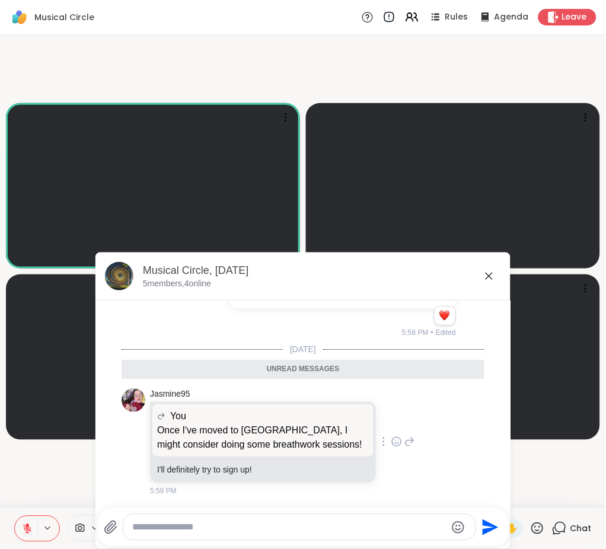
click at [391, 445] on icon at bounding box center [396, 442] width 11 height 12
click at [391, 422] on div "Select Reaction: Heart" at bounding box center [396, 422] width 11 height 11
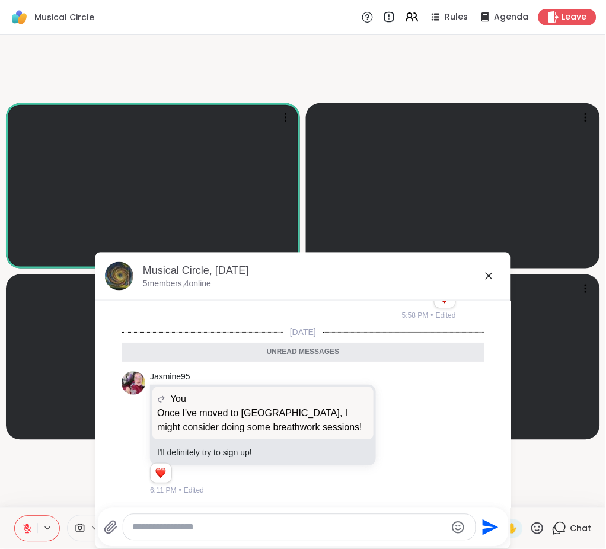
click at [324, 523] on textarea "Type your message" at bounding box center [290, 528] width 314 height 12
click at [452, 526] on icon "Emoji picker" at bounding box center [459, 527] width 14 height 14
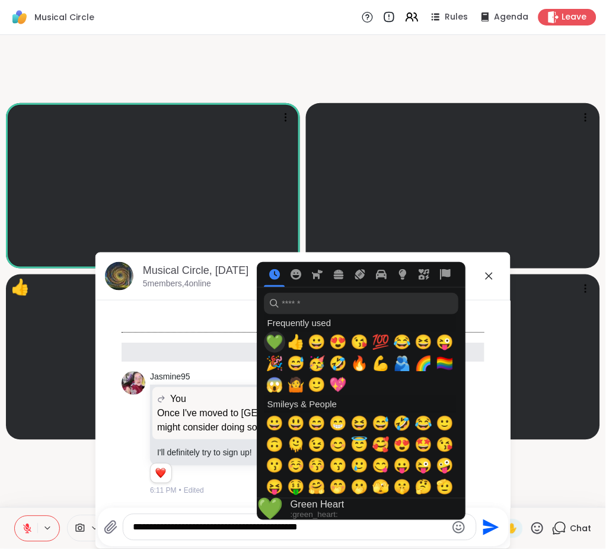
click at [269, 340] on span "💚" at bounding box center [275, 342] width 18 height 17
type textarea "**********"
click at [482, 520] on icon "Send" at bounding box center [489, 527] width 19 height 19
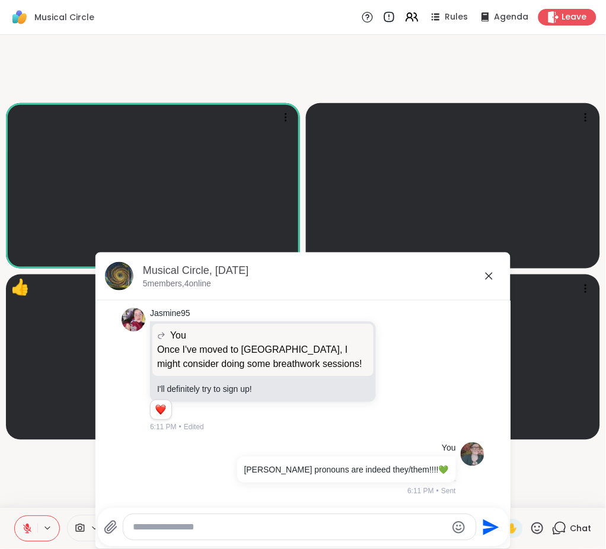
scroll to position [4119, 0]
click at [482, 273] on icon at bounding box center [489, 276] width 14 height 14
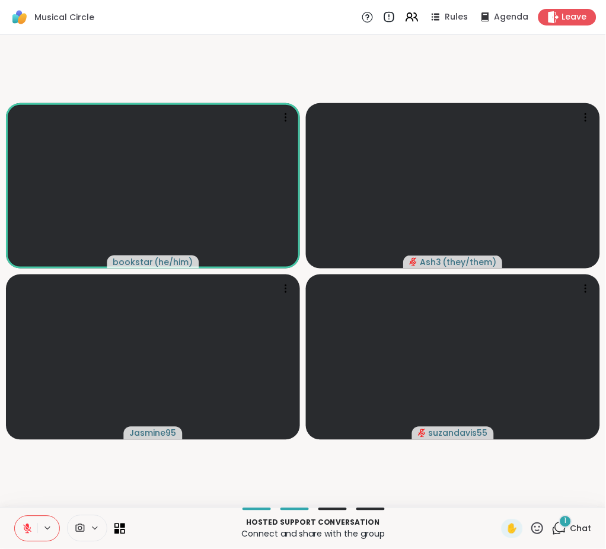
click at [532, 527] on icon at bounding box center [538, 528] width 12 height 12
click at [497, 493] on span "❤️" at bounding box center [503, 497] width 12 height 14
click at [22, 526] on icon at bounding box center [27, 528] width 11 height 11
click at [570, 530] on span "Chat" at bounding box center [580, 529] width 21 height 12
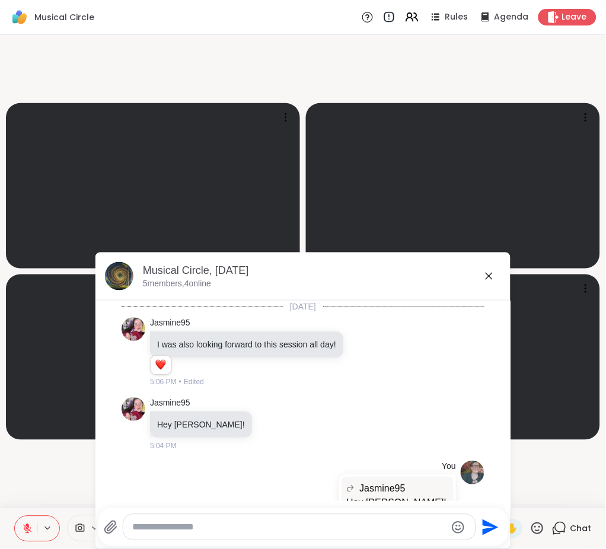
scroll to position [4282, 0]
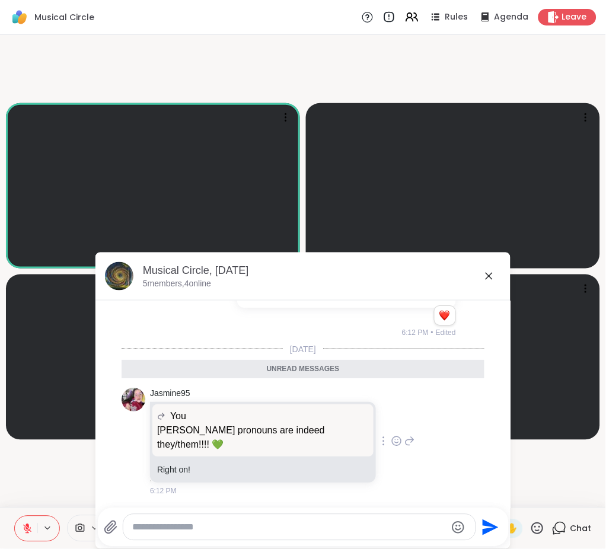
click at [395, 443] on icon at bounding box center [397, 442] width 4 height 1
click at [391, 421] on div "Select Reaction: Heart" at bounding box center [396, 422] width 11 height 11
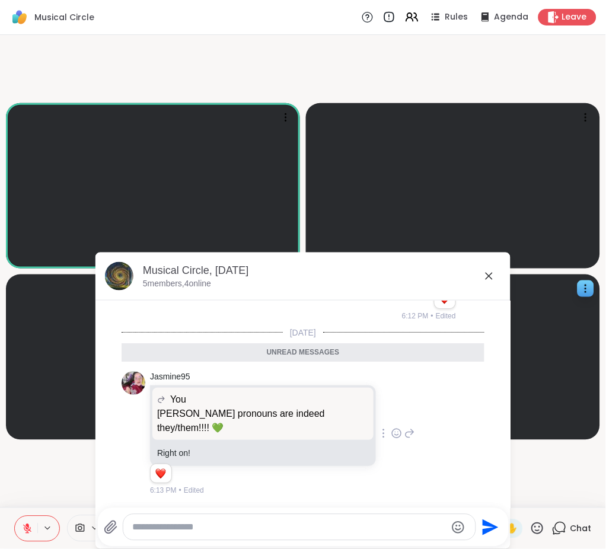
click at [482, 278] on icon at bounding box center [489, 276] width 14 height 14
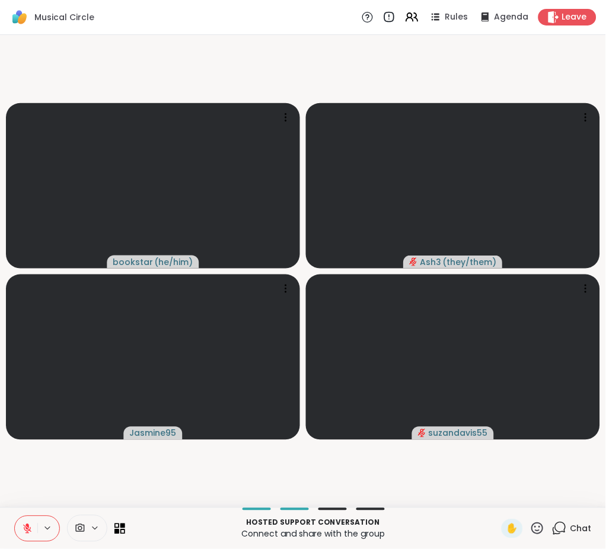
click at [555, 523] on icon at bounding box center [560, 527] width 11 height 11
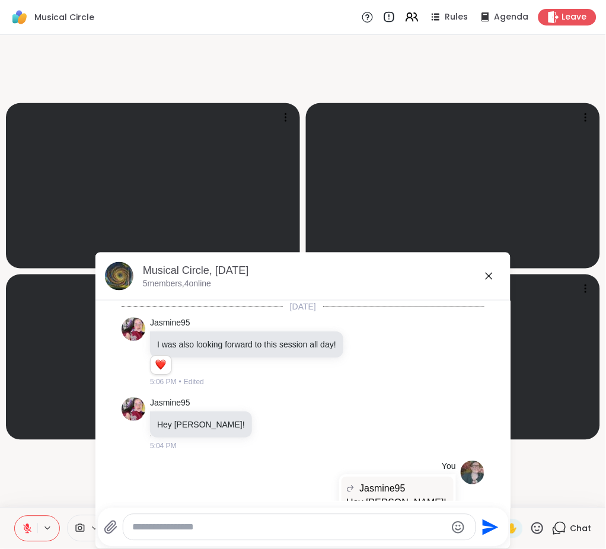
scroll to position [4259, 0]
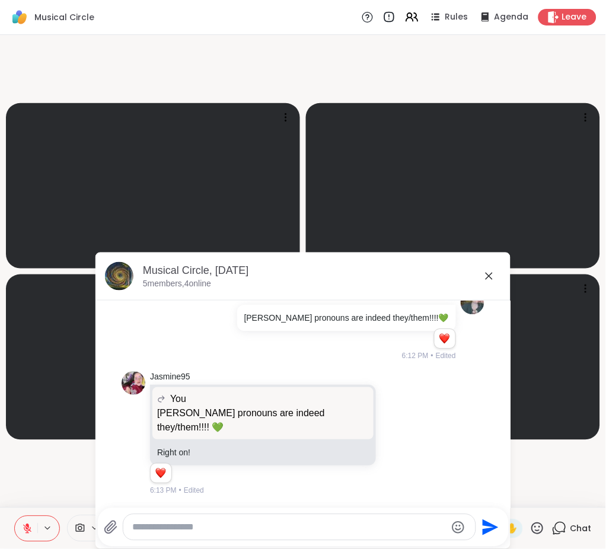
click at [353, 528] on textarea "Type your message" at bounding box center [290, 528] width 314 height 12
type textarea "**********"
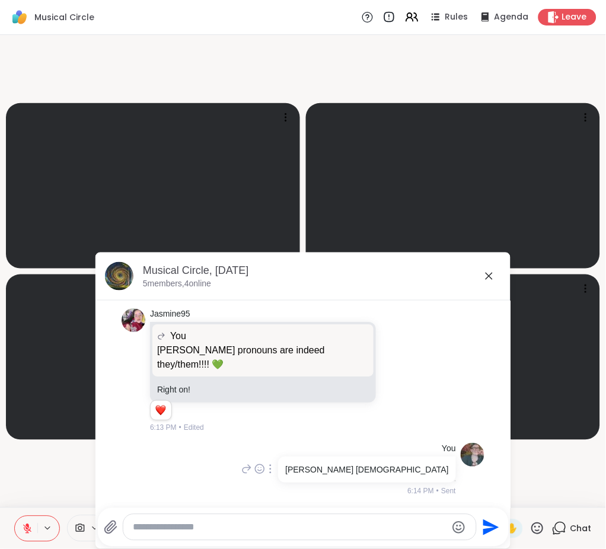
click at [276, 470] on div at bounding box center [270, 469] width 11 height 14
click at [288, 484] on icon at bounding box center [286, 484] width 3 height 2
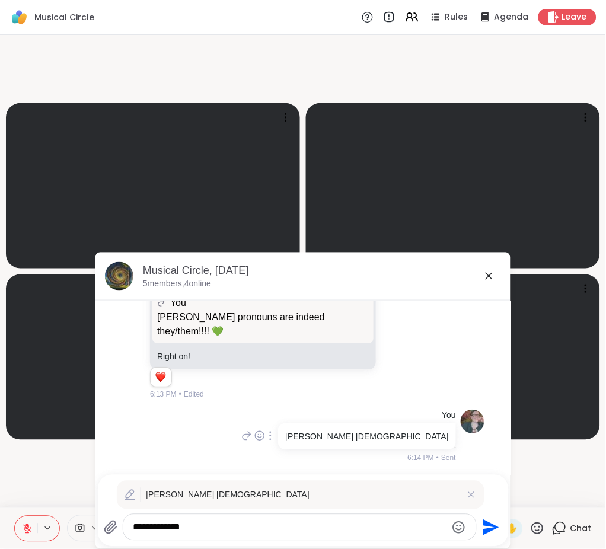
click at [140, 526] on textarea "**********" at bounding box center [289, 528] width 313 height 12
type textarea "**********"
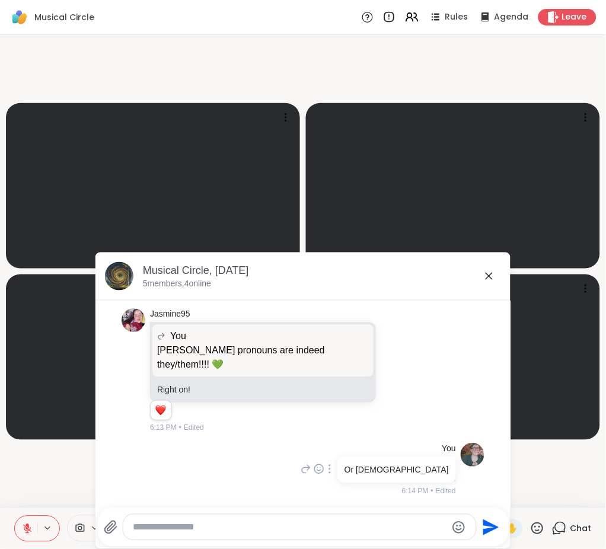
click at [482, 274] on icon at bounding box center [489, 276] width 14 height 14
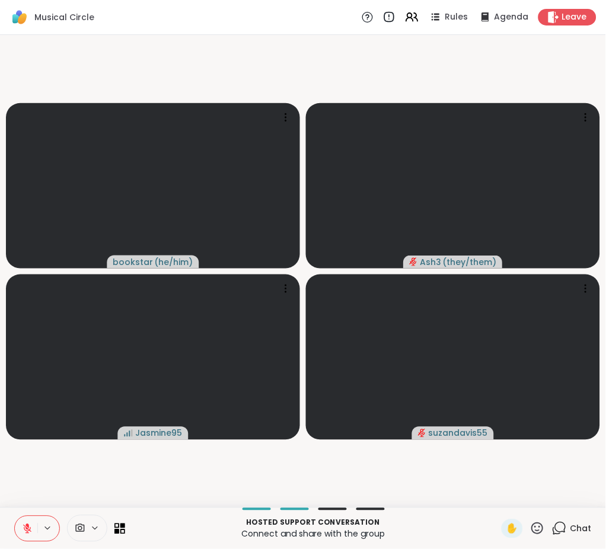
click at [530, 528] on icon at bounding box center [537, 528] width 15 height 15
click at [492, 498] on div "❤️" at bounding box center [502, 497] width 21 height 19
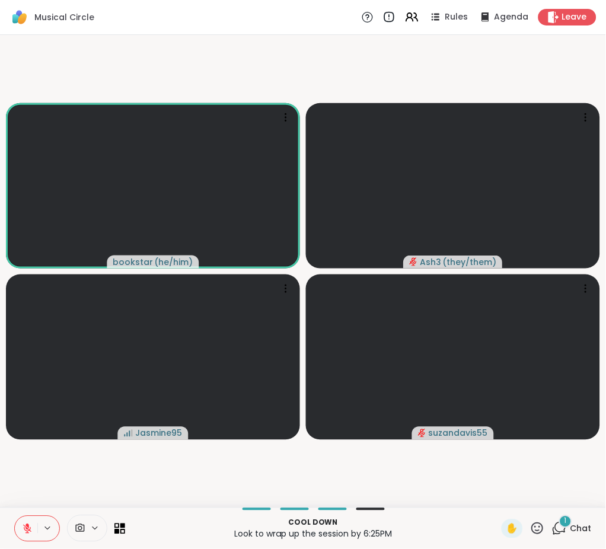
click at [24, 532] on icon at bounding box center [27, 528] width 11 height 11
click at [28, 529] on icon at bounding box center [26, 527] width 3 height 5
click at [21, 528] on button at bounding box center [26, 528] width 23 height 25
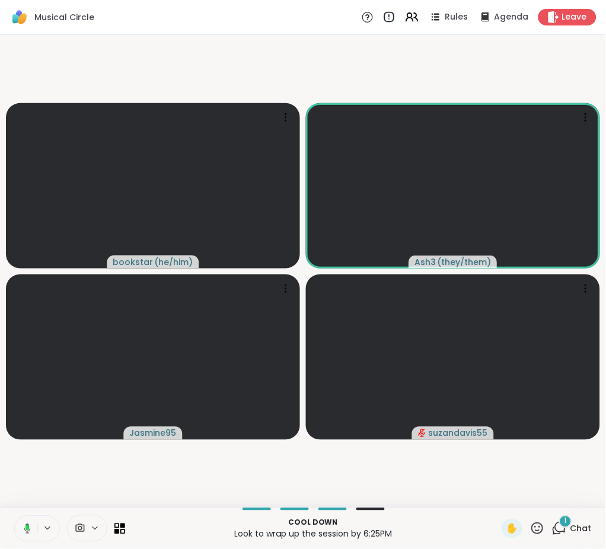
click at [26, 528] on rect at bounding box center [27, 527] width 4 height 5
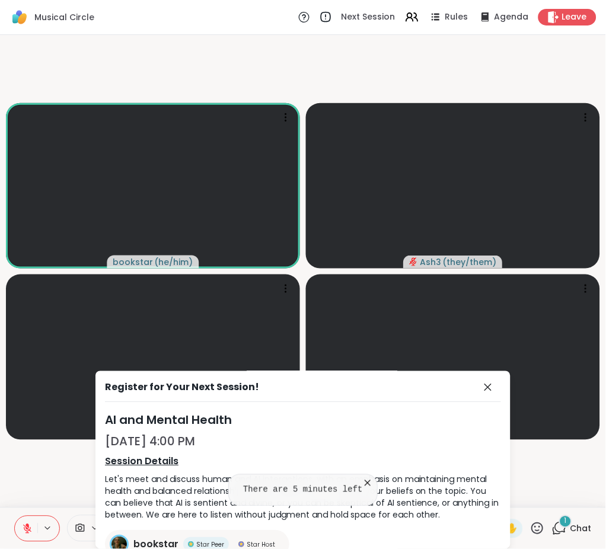
click at [365, 483] on icon at bounding box center [368, 483] width 6 height 6
click at [481, 388] on icon at bounding box center [488, 388] width 14 height 14
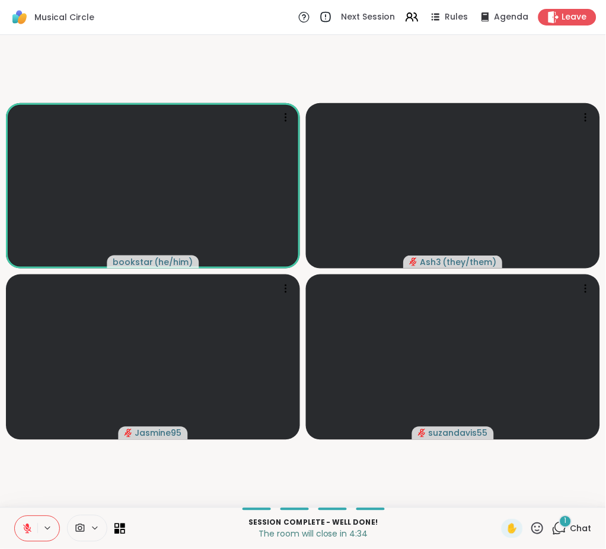
click at [563, 516] on div "Session Complete - well done! The room will close in 4:34 ✋ 1 Chat" at bounding box center [303, 527] width 606 height 41
click at [559, 525] on div "1" at bounding box center [565, 521] width 13 height 13
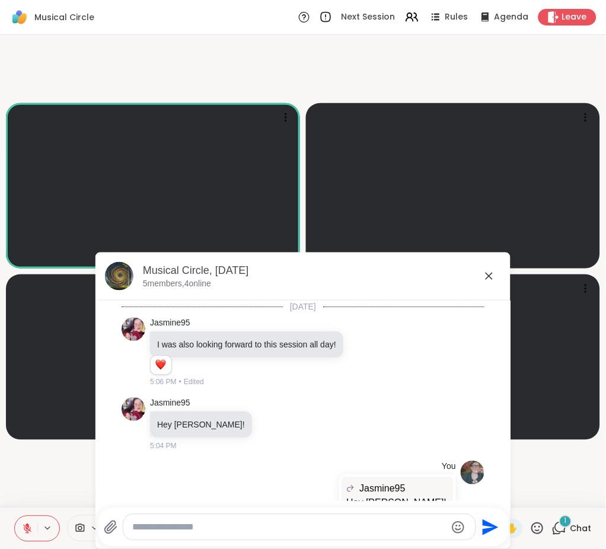
scroll to position [4557, 0]
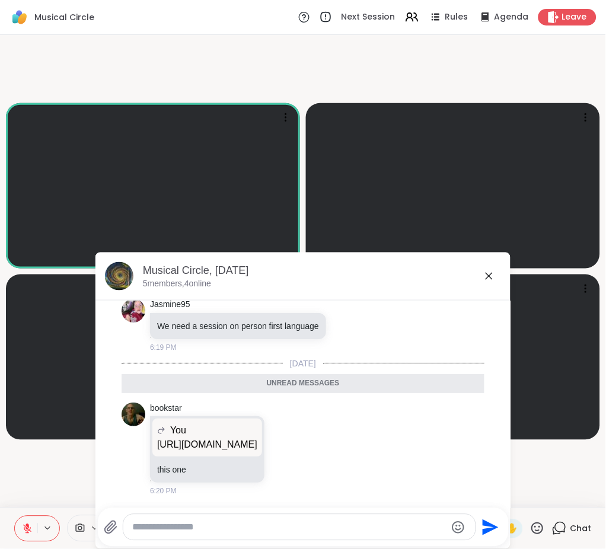
click at [84, 502] on video-player-container "bookstar ( he/him ) Ash3 ( they/them ) Jasmine95 suzandavis55" at bounding box center [303, 271] width 592 height 463
click at [23, 525] on icon at bounding box center [27, 528] width 11 height 11
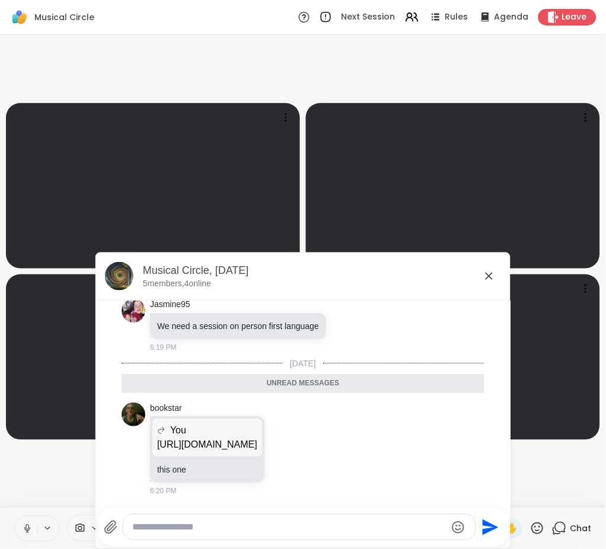
click at [484, 274] on icon at bounding box center [489, 276] width 14 height 14
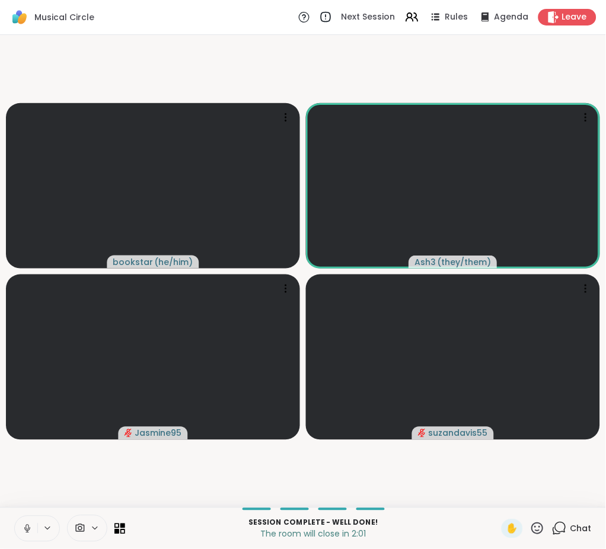
click at [20, 526] on button at bounding box center [26, 528] width 23 height 25
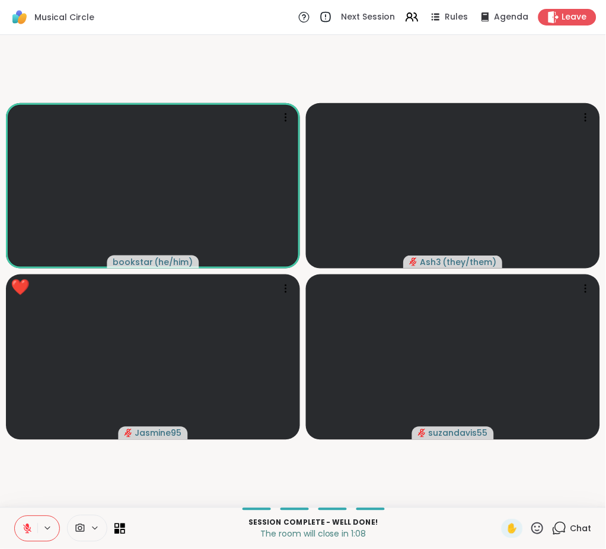
click at [530, 526] on icon at bounding box center [537, 528] width 15 height 15
click at [497, 499] on span "❤️" at bounding box center [503, 497] width 12 height 14
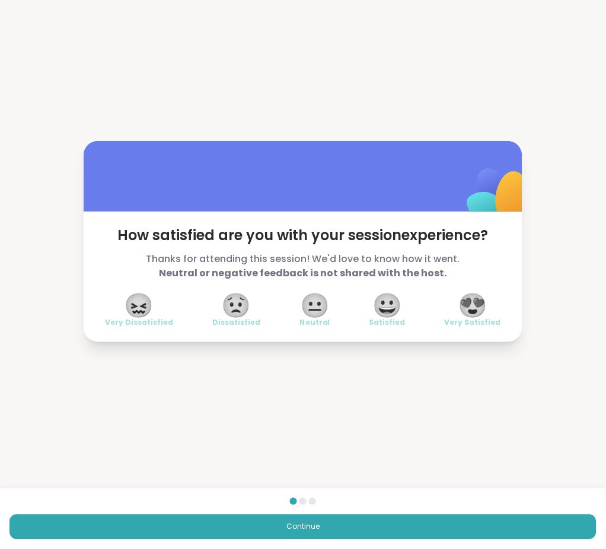
click at [471, 304] on span "😍" at bounding box center [473, 305] width 30 height 21
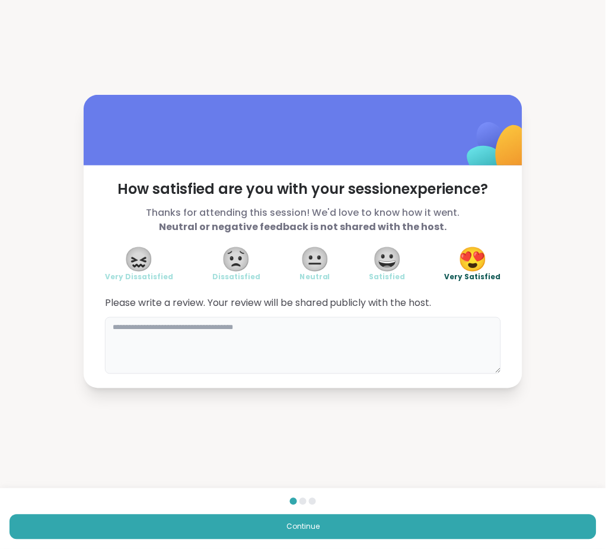
click at [111, 335] on textarea at bounding box center [303, 345] width 396 height 57
click at [202, 329] on textarea "**********" at bounding box center [303, 345] width 396 height 57
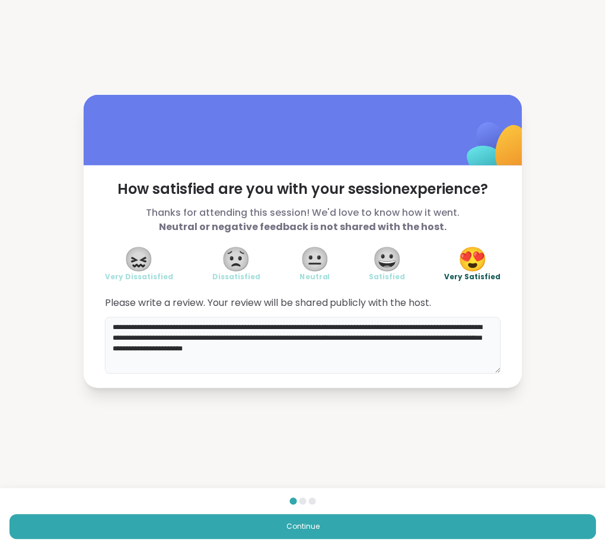
type textarea "**********"
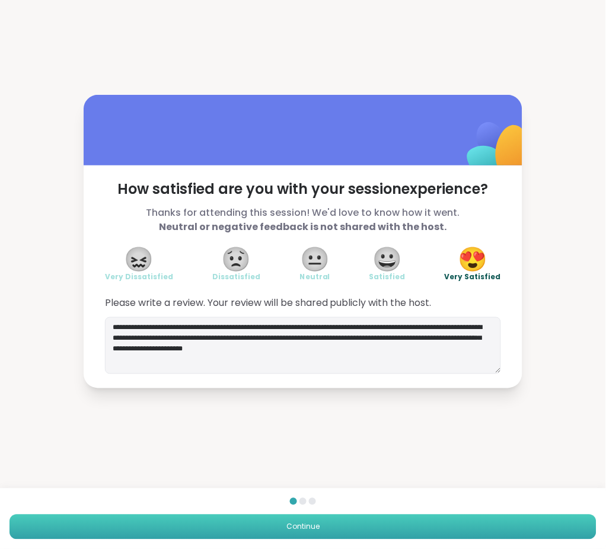
click at [62, 521] on button "Continue" at bounding box center [302, 527] width 587 height 25
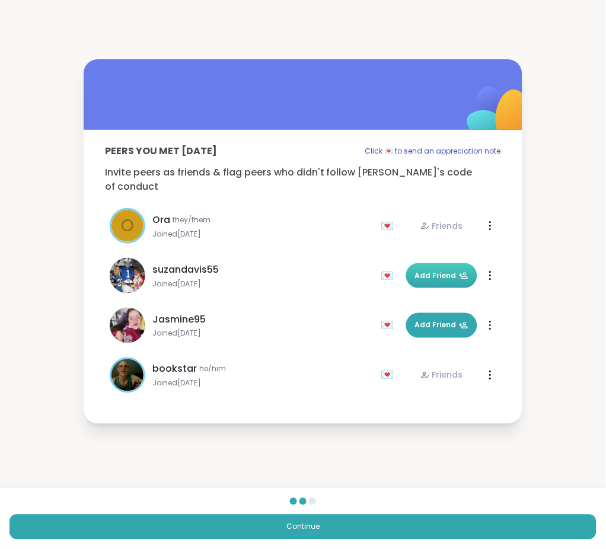
click at [430, 270] on span "Add Friend" at bounding box center [441, 275] width 53 height 11
click at [430, 313] on button "Add Friend" at bounding box center [441, 325] width 71 height 25
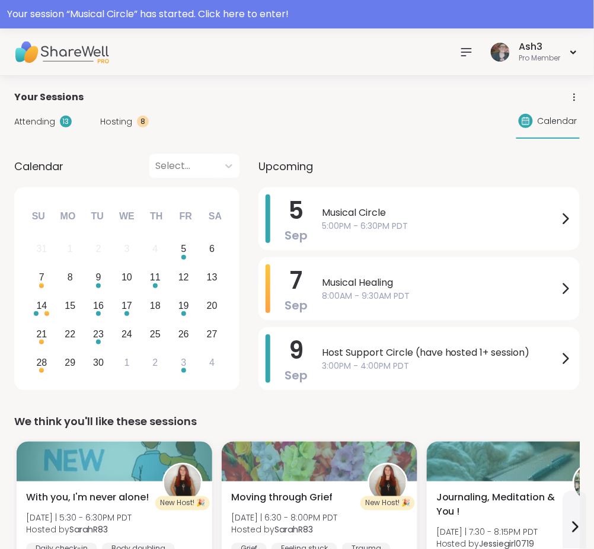
click at [466, 51] on icon at bounding box center [466, 52] width 14 height 14
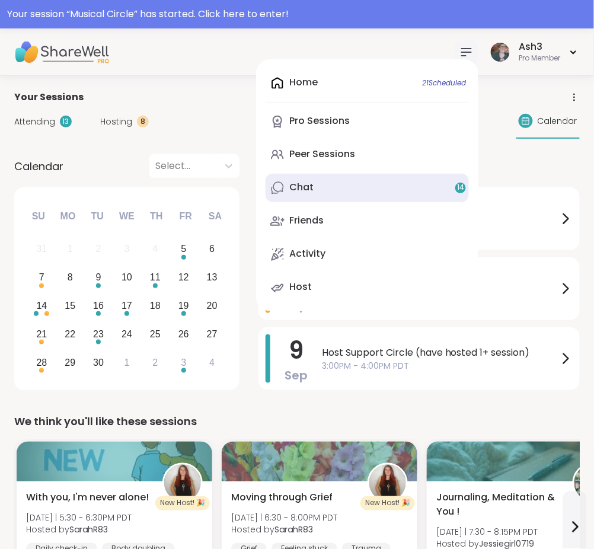
click at [324, 186] on link "Chat 14" at bounding box center [367, 188] width 203 height 28
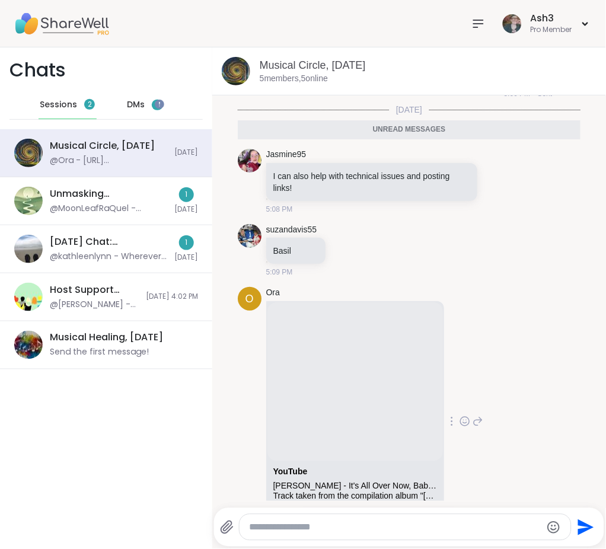
scroll to position [177, 0]
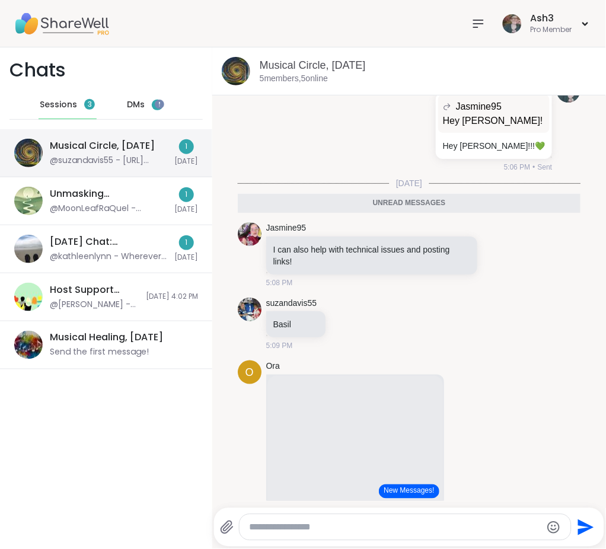
click at [114, 149] on div "Musical Circle, [DATE]" at bounding box center [102, 145] width 105 height 13
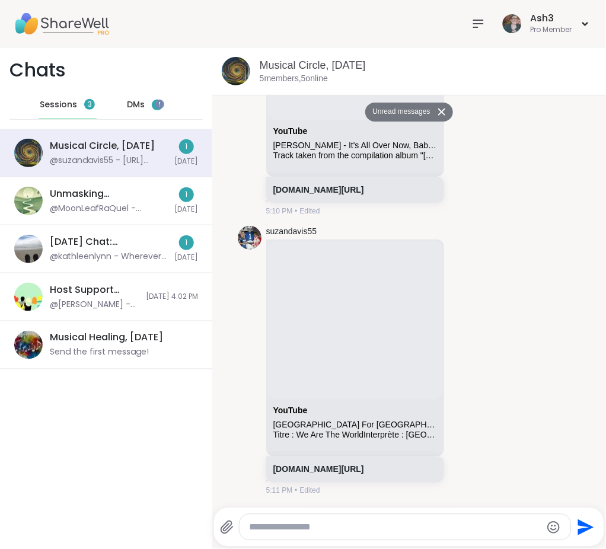
scroll to position [586, 0]
click at [366, 520] on div at bounding box center [404, 527] width 331 height 25
click at [365, 528] on textarea "Type your message" at bounding box center [395, 528] width 292 height 12
paste textarea "**********"
type textarea "**********"
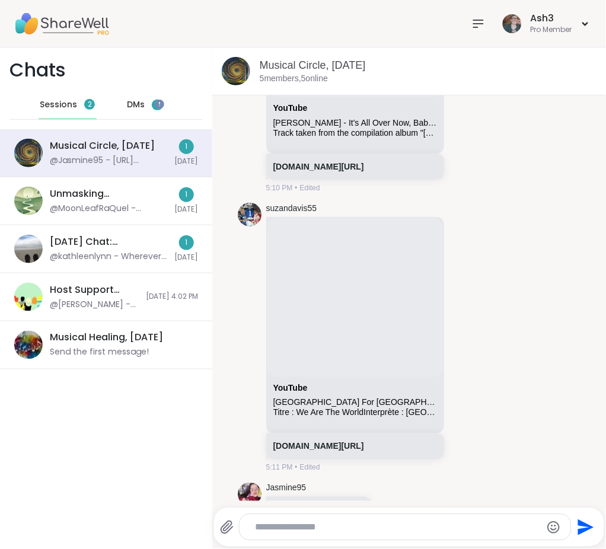
scroll to position [661, 0]
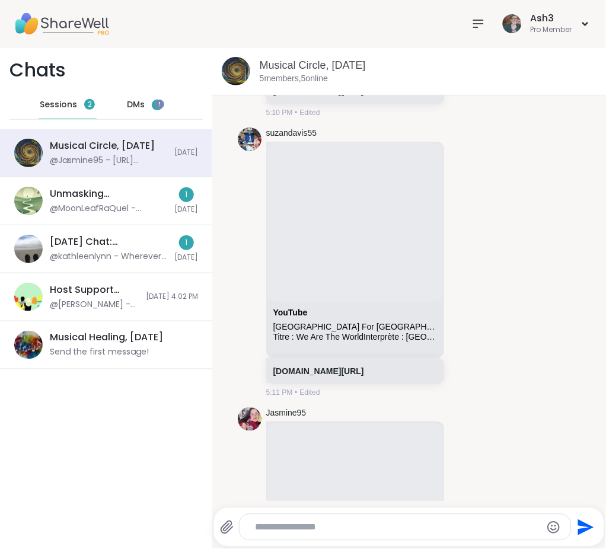
paste textarea "**********"
type textarea "**********"
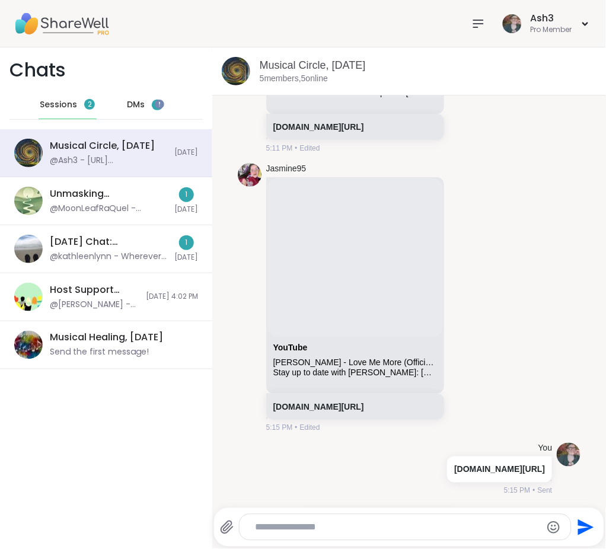
click at [385, 532] on textarea "Type your message" at bounding box center [395, 528] width 281 height 12
paste textarea "**********"
type textarea "**********"
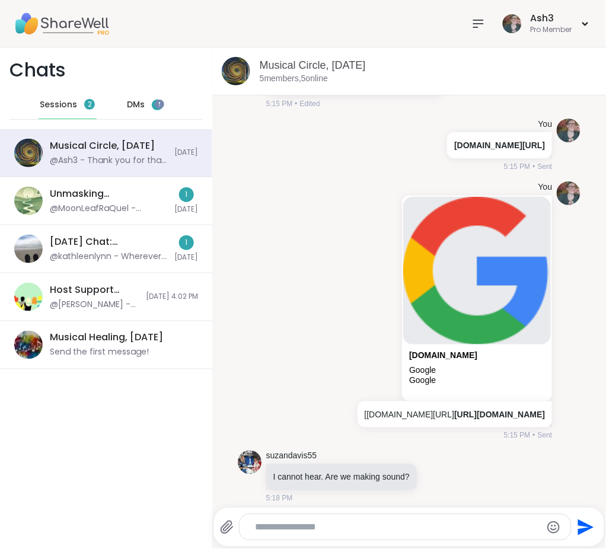
scroll to position [2388, 0]
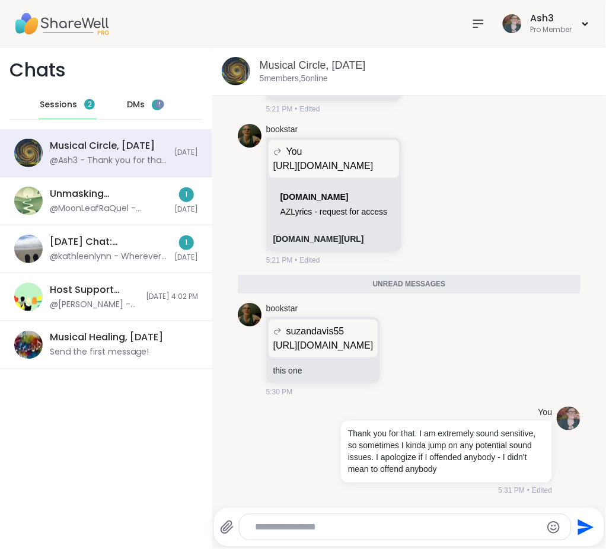
click at [366, 322] on div "suzandavis55 https://youtu.be/s3wNuru4U0I?si=rd4yfpjYS4Jb23sQ" at bounding box center [324, 339] width 110 height 38
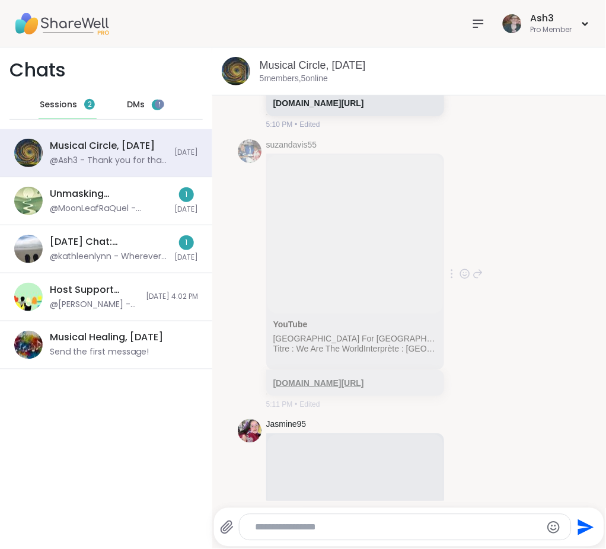
click at [322, 388] on link "[DOMAIN_NAME][URL]" at bounding box center [318, 382] width 91 height 9
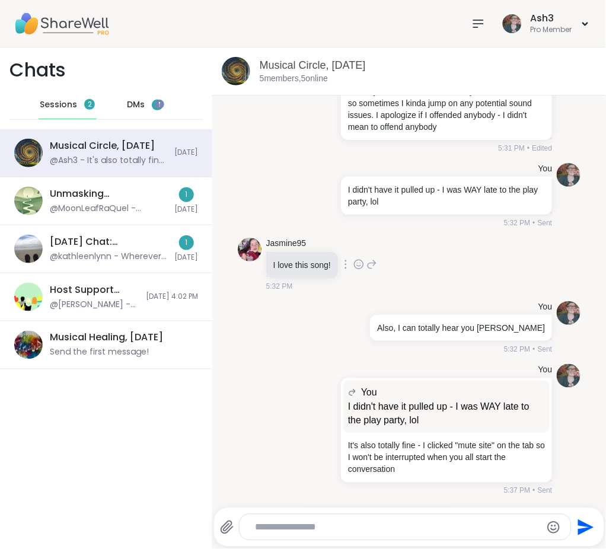
scroll to position [2375, 0]
click at [390, 488] on button "New Messages!" at bounding box center [409, 491] width 60 height 14
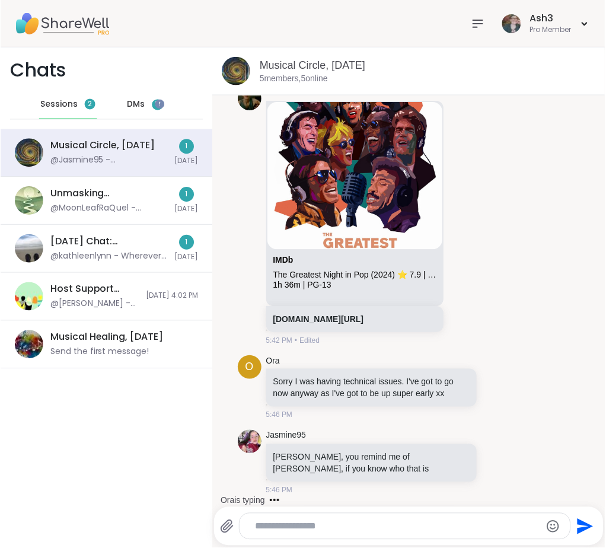
scroll to position [3147, 0]
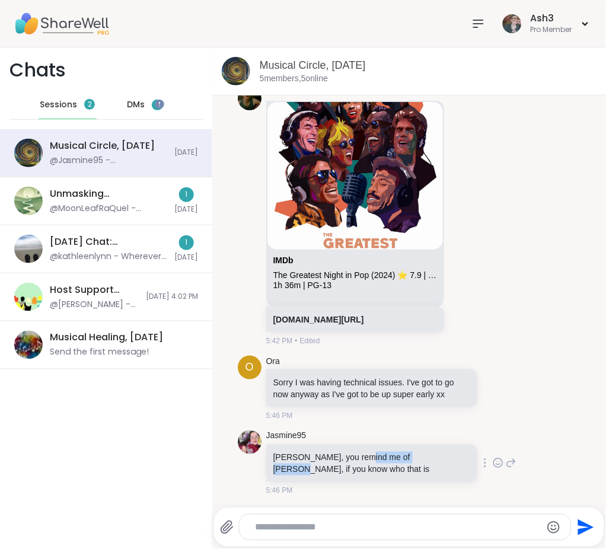
drag, startPoint x: 357, startPoint y: 458, endPoint x: 416, endPoint y: 455, distance: 58.2
click at [416, 455] on p "[PERSON_NAME], you remind me of [PERSON_NAME], if you know who that is" at bounding box center [371, 464] width 197 height 24
copy p "Christina Novelli"
click at [506, 462] on icon at bounding box center [511, 463] width 11 height 14
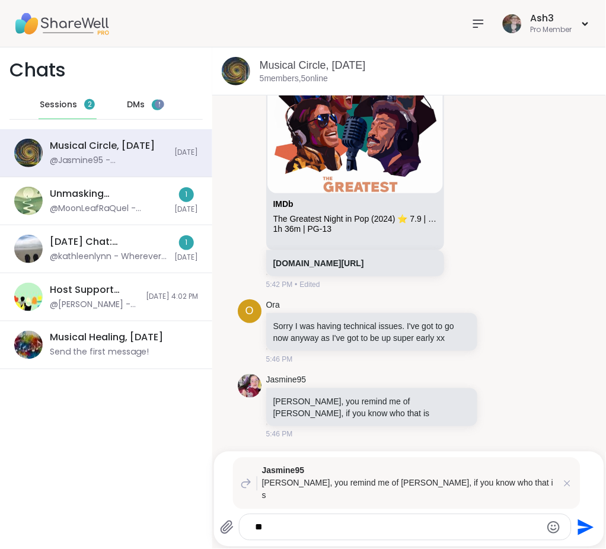
type textarea "*"
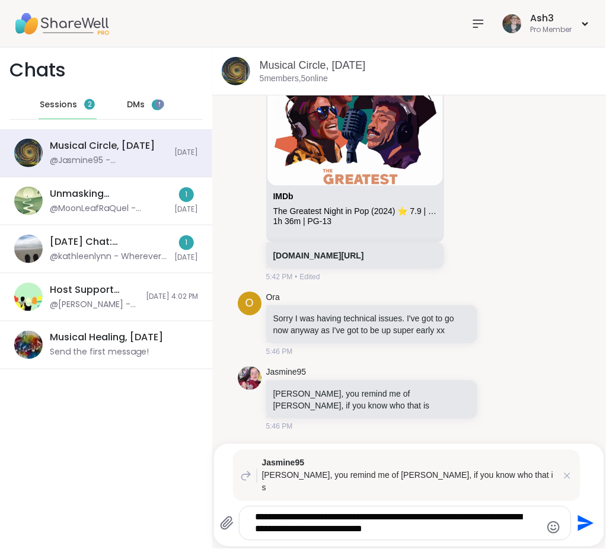
type textarea "**********"
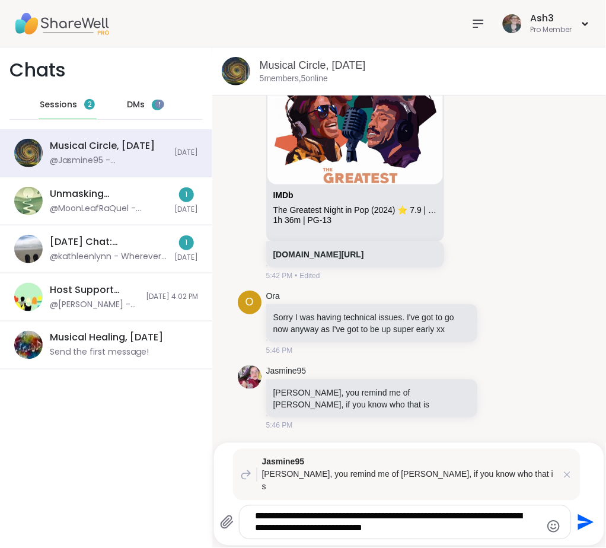
click at [579, 520] on icon "Send" at bounding box center [587, 523] width 16 height 16
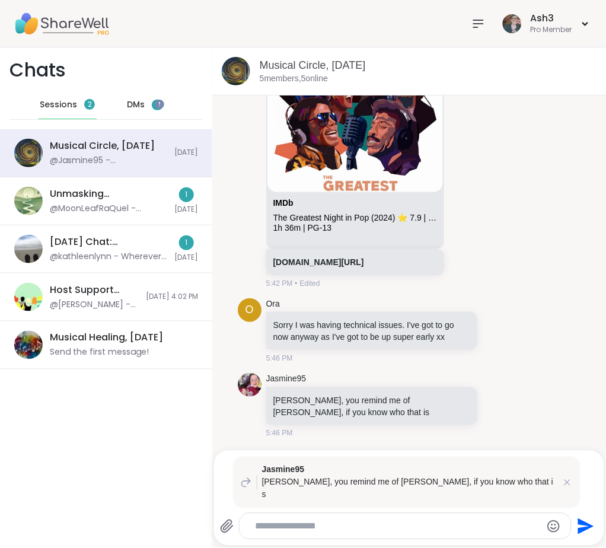
scroll to position [3289, 0]
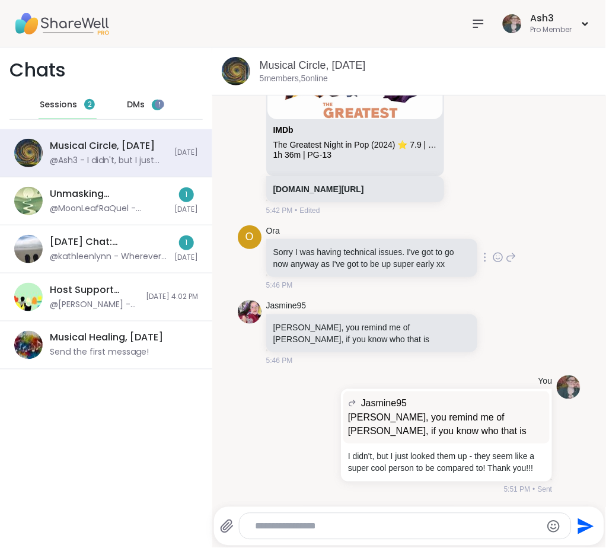
click at [493, 251] on icon at bounding box center [498, 257] width 11 height 12
click at [467, 233] on div "Select Reaction: Thumbs up" at bounding box center [472, 238] width 11 height 11
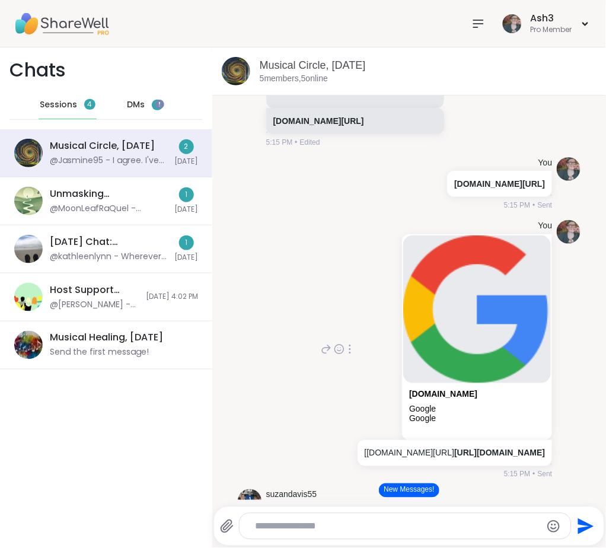
scroll to position [1181, 0]
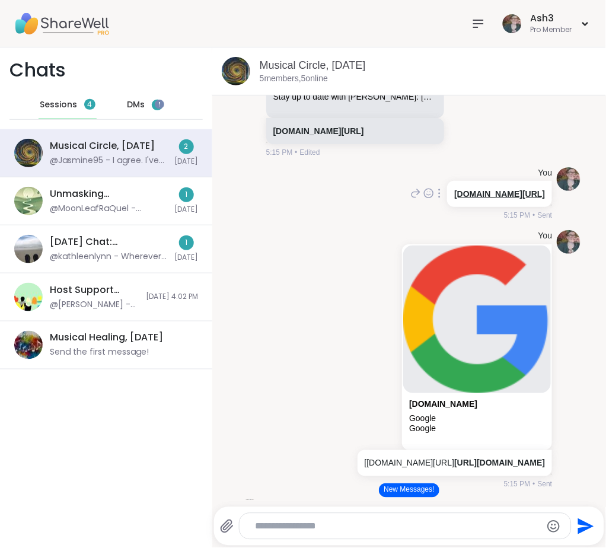
click at [454, 199] on link "[DOMAIN_NAME][URL]" at bounding box center [499, 193] width 91 height 9
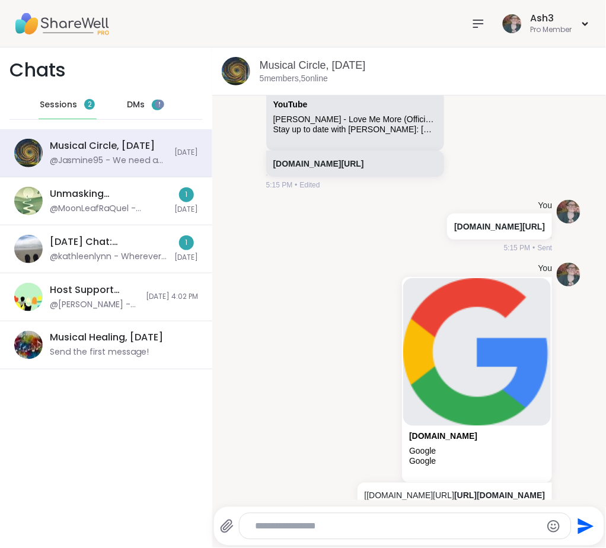
scroll to position [1146, 0]
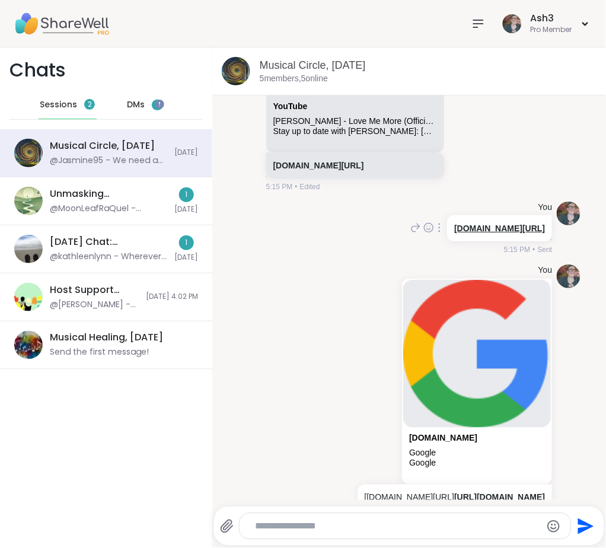
click at [454, 233] on link "[DOMAIN_NAME][URL]" at bounding box center [499, 227] width 91 height 9
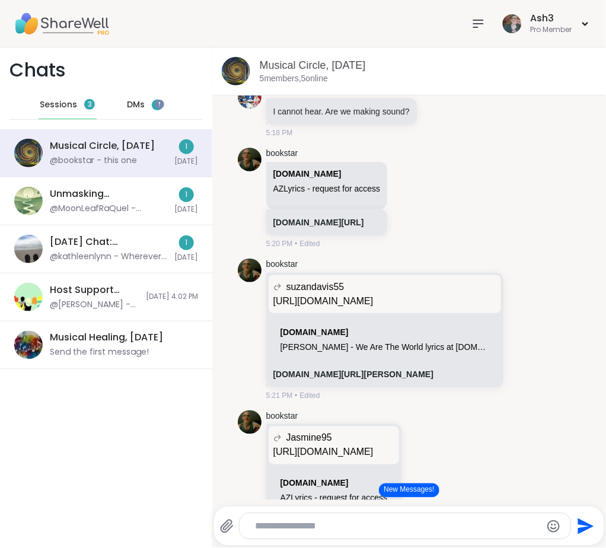
scroll to position [1516, 0]
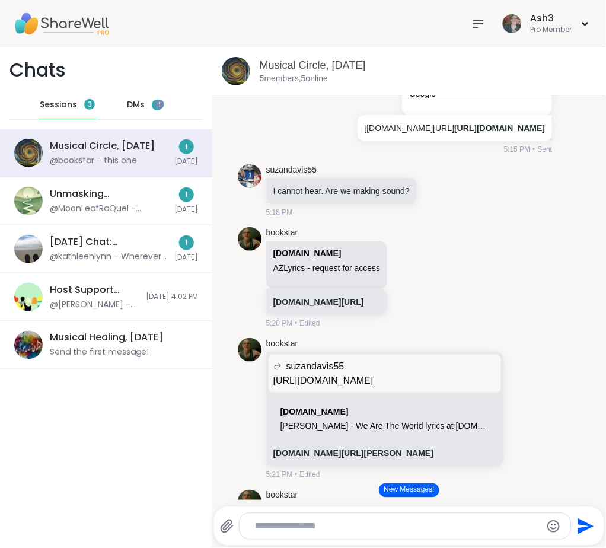
click at [454, 133] on link "[URL][DOMAIN_NAME]" at bounding box center [499, 127] width 91 height 9
click at [396, 489] on button "New Messages!" at bounding box center [409, 490] width 60 height 14
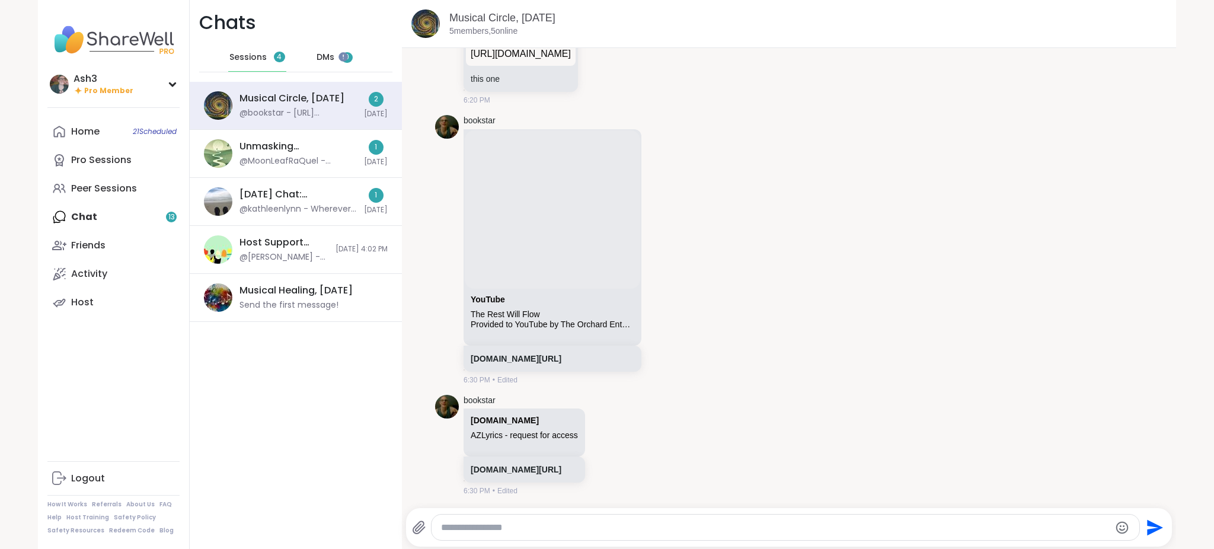
scroll to position [4181, 0]
